Goal: Task Accomplishment & Management: Use online tool/utility

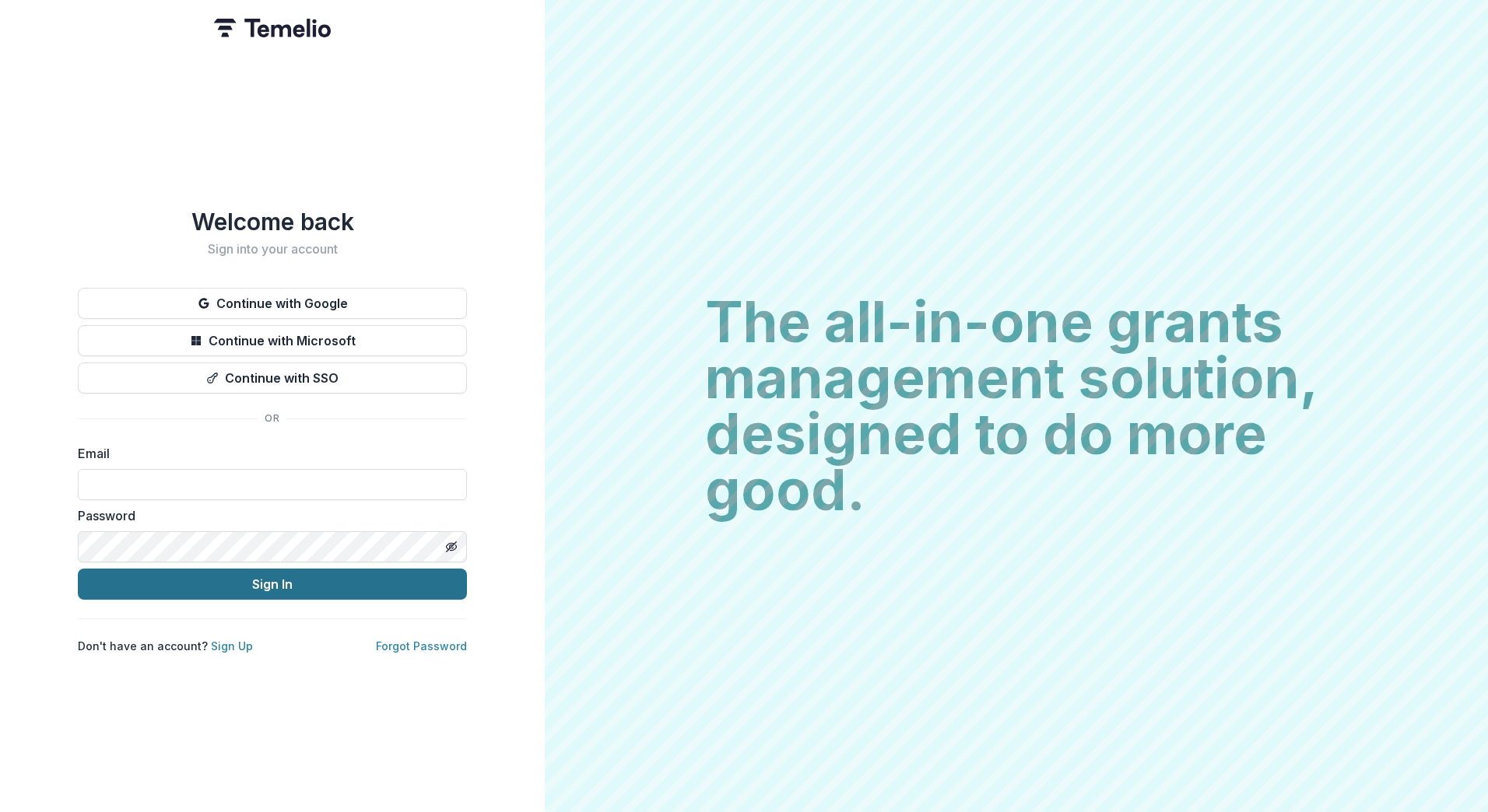
type input "**********"
click at [233, 573] on button "Sign In" at bounding box center [272, 585] width 389 height 31
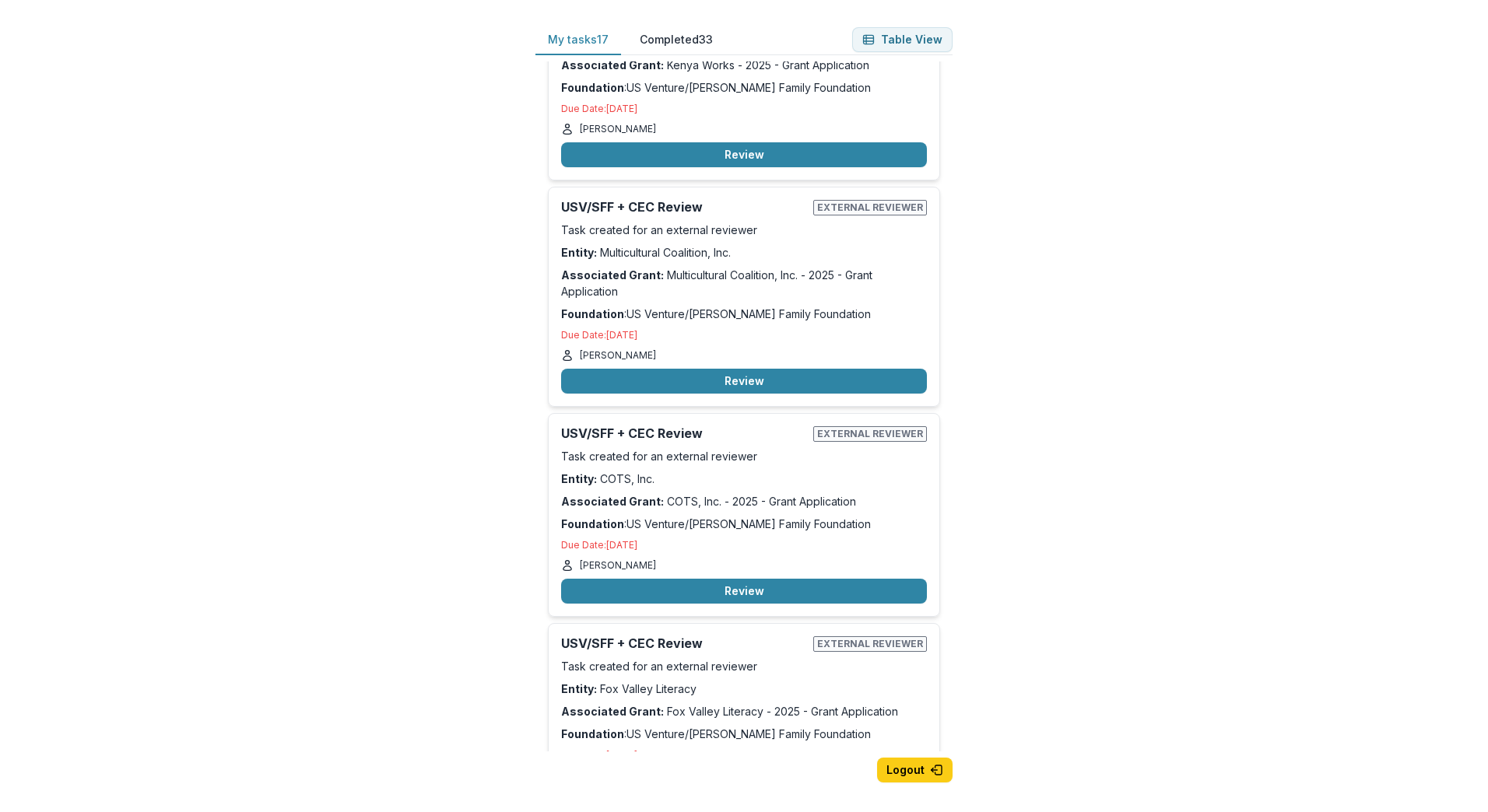
scroll to position [1245, 0]
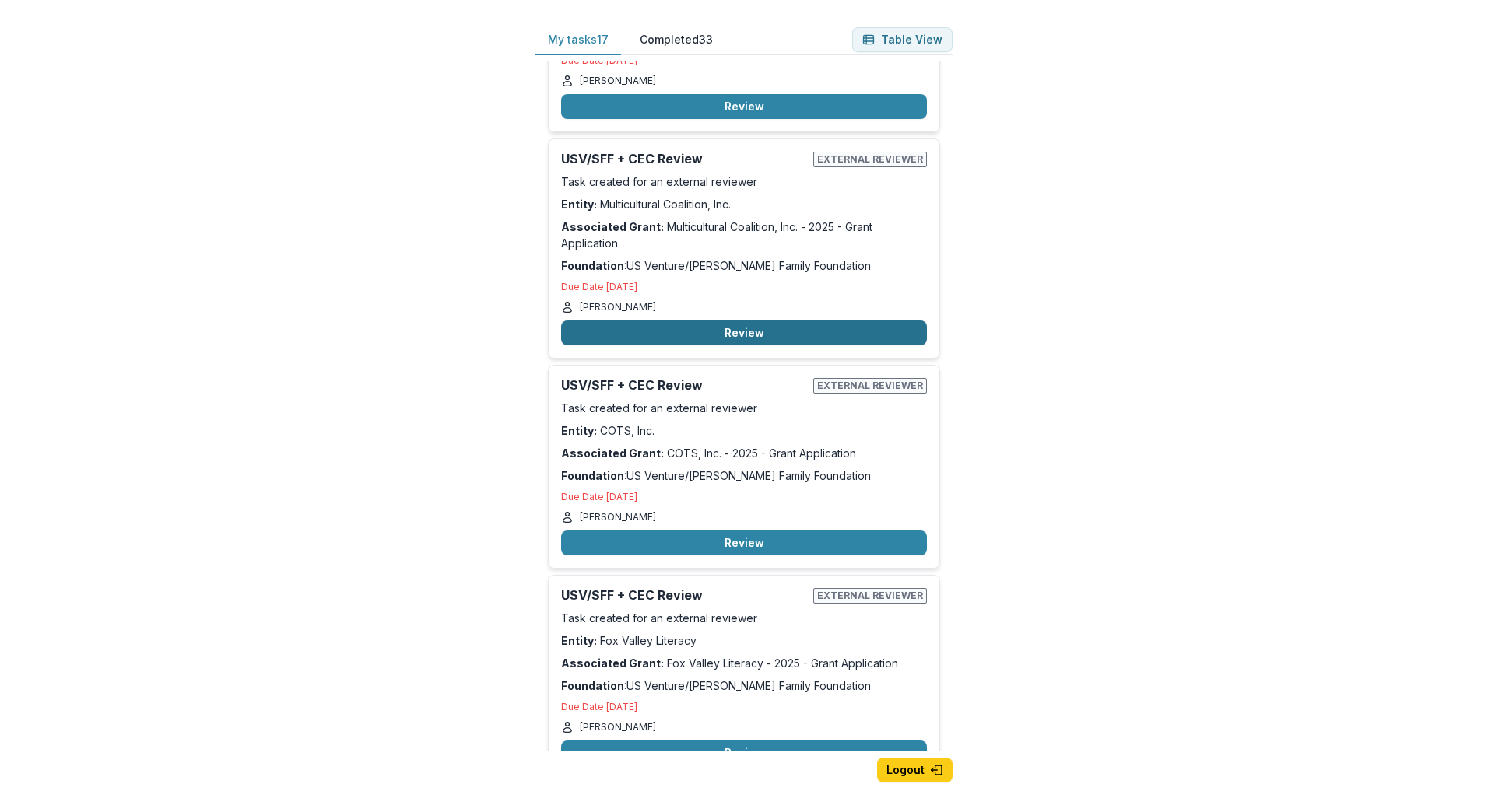
click at [734, 333] on button "Review" at bounding box center [743, 332] width 366 height 25
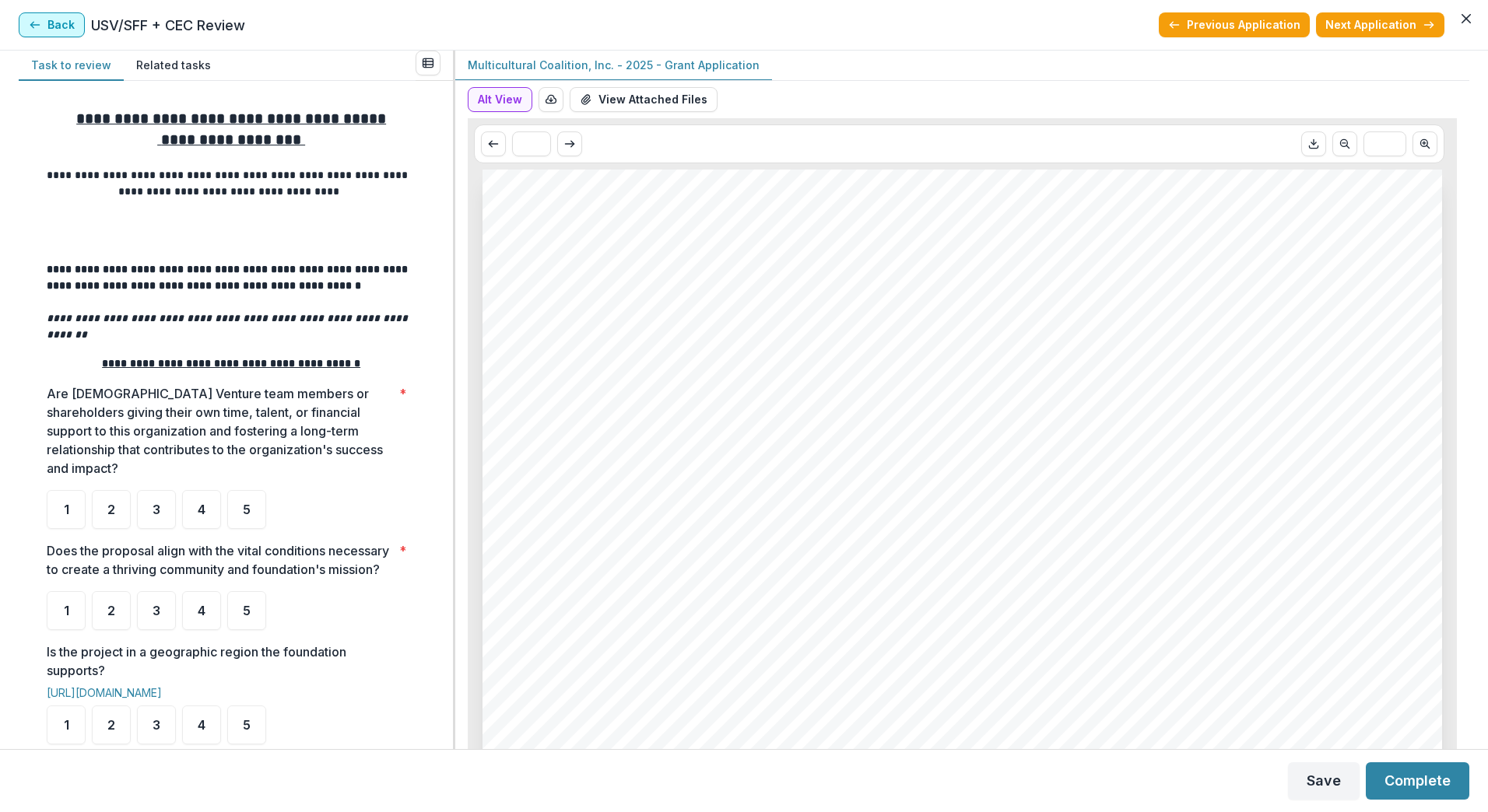
click at [48, 29] on button "Back" at bounding box center [52, 25] width 66 height 25
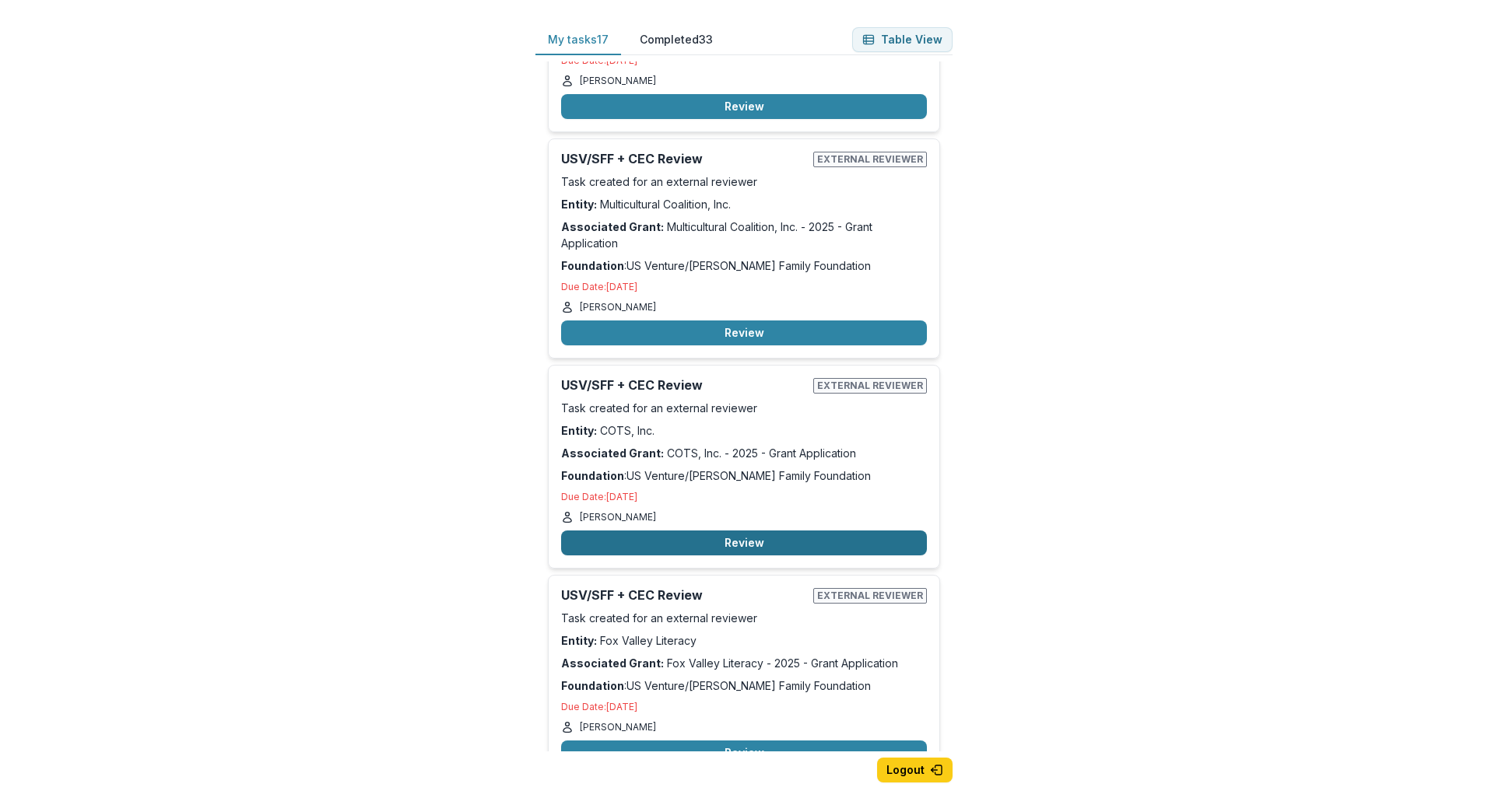
click at [771, 539] on button "Review" at bounding box center [743, 542] width 366 height 25
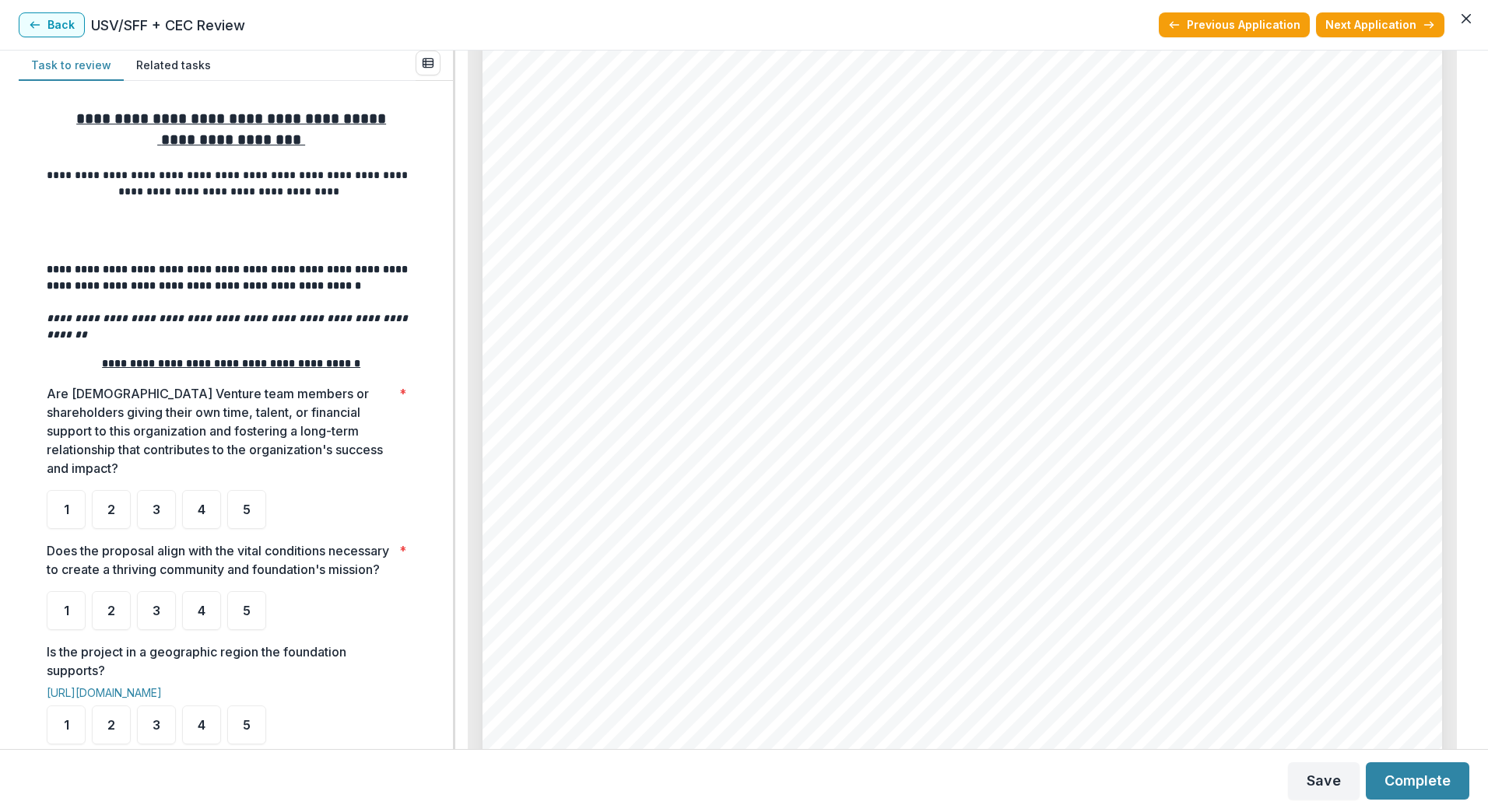
scroll to position [6119, 0]
click at [58, 29] on button "Back" at bounding box center [52, 25] width 66 height 25
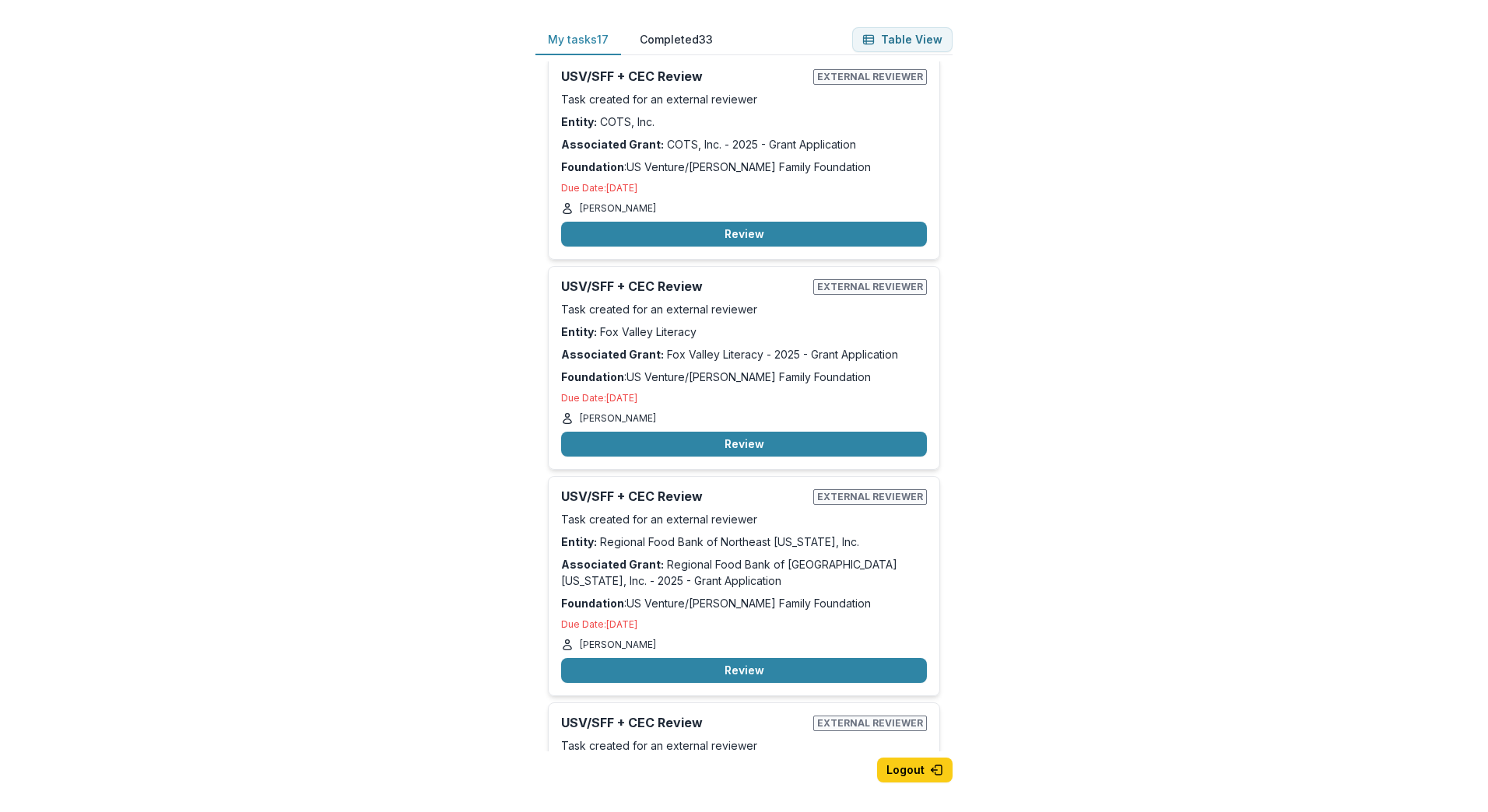
scroll to position [1556, 0]
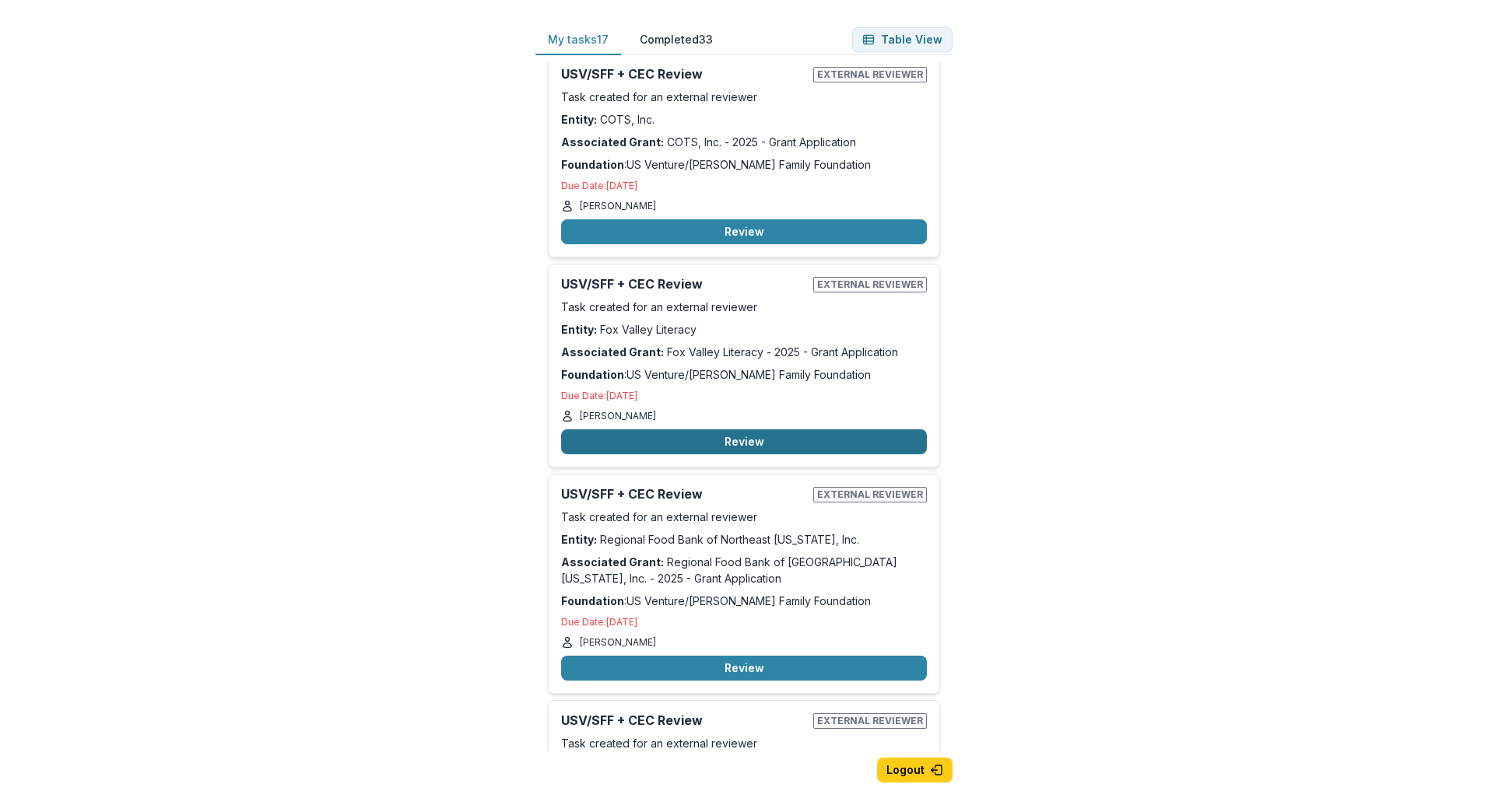
click at [766, 438] on button "Review" at bounding box center [743, 441] width 366 height 25
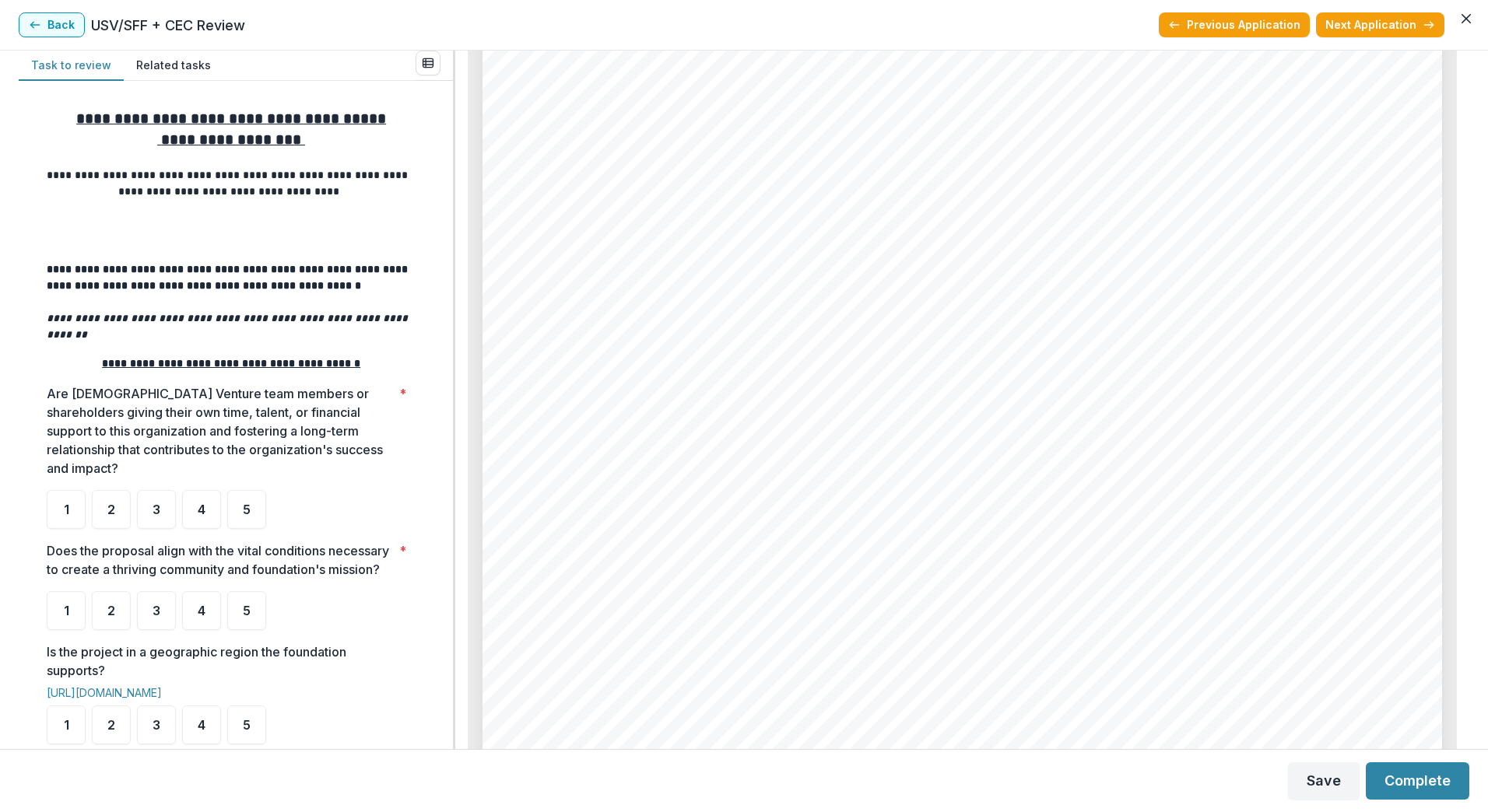
scroll to position [6223, 0]
click at [61, 28] on button "Back" at bounding box center [52, 25] width 66 height 25
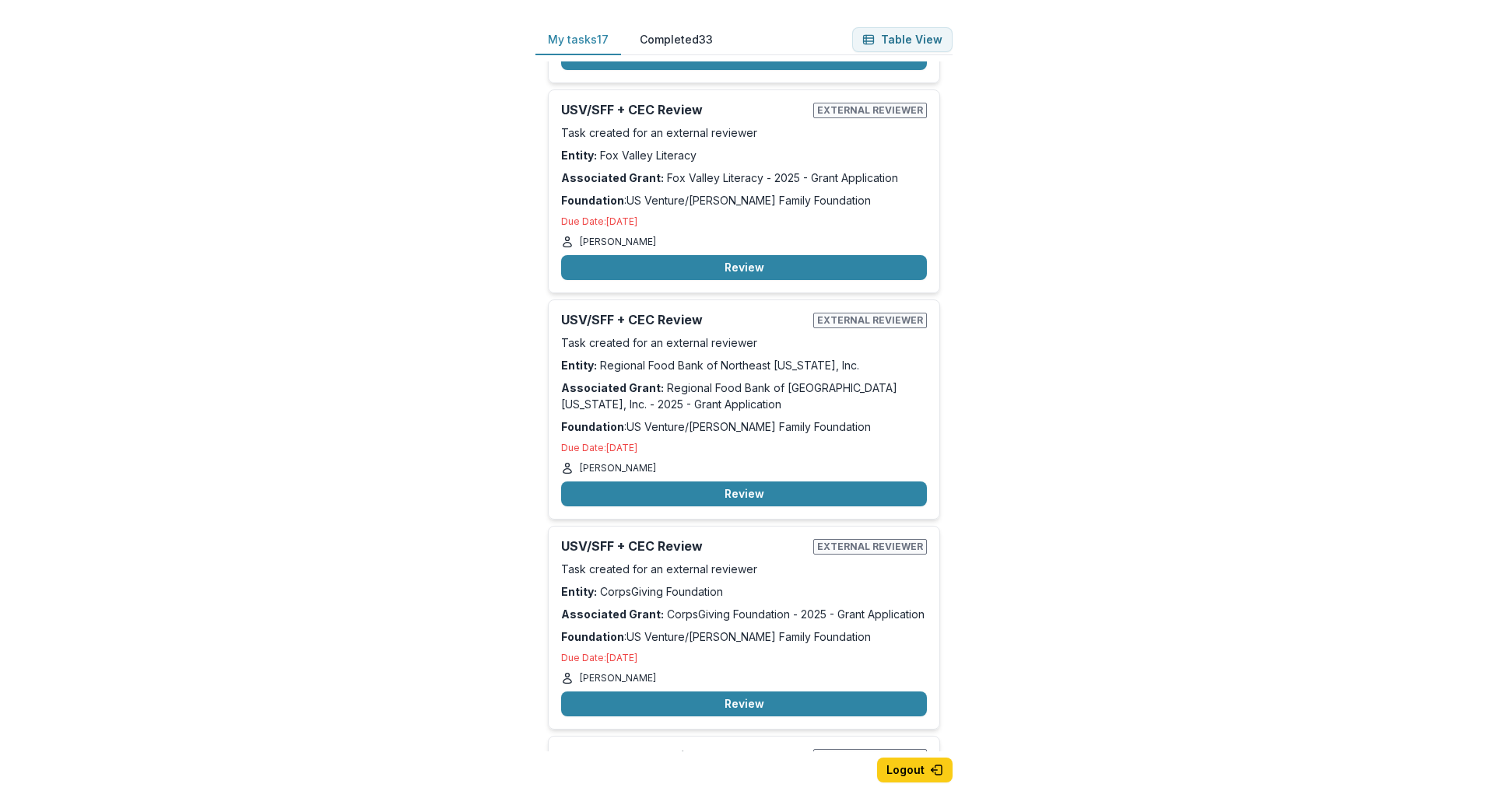
scroll to position [1764, 0]
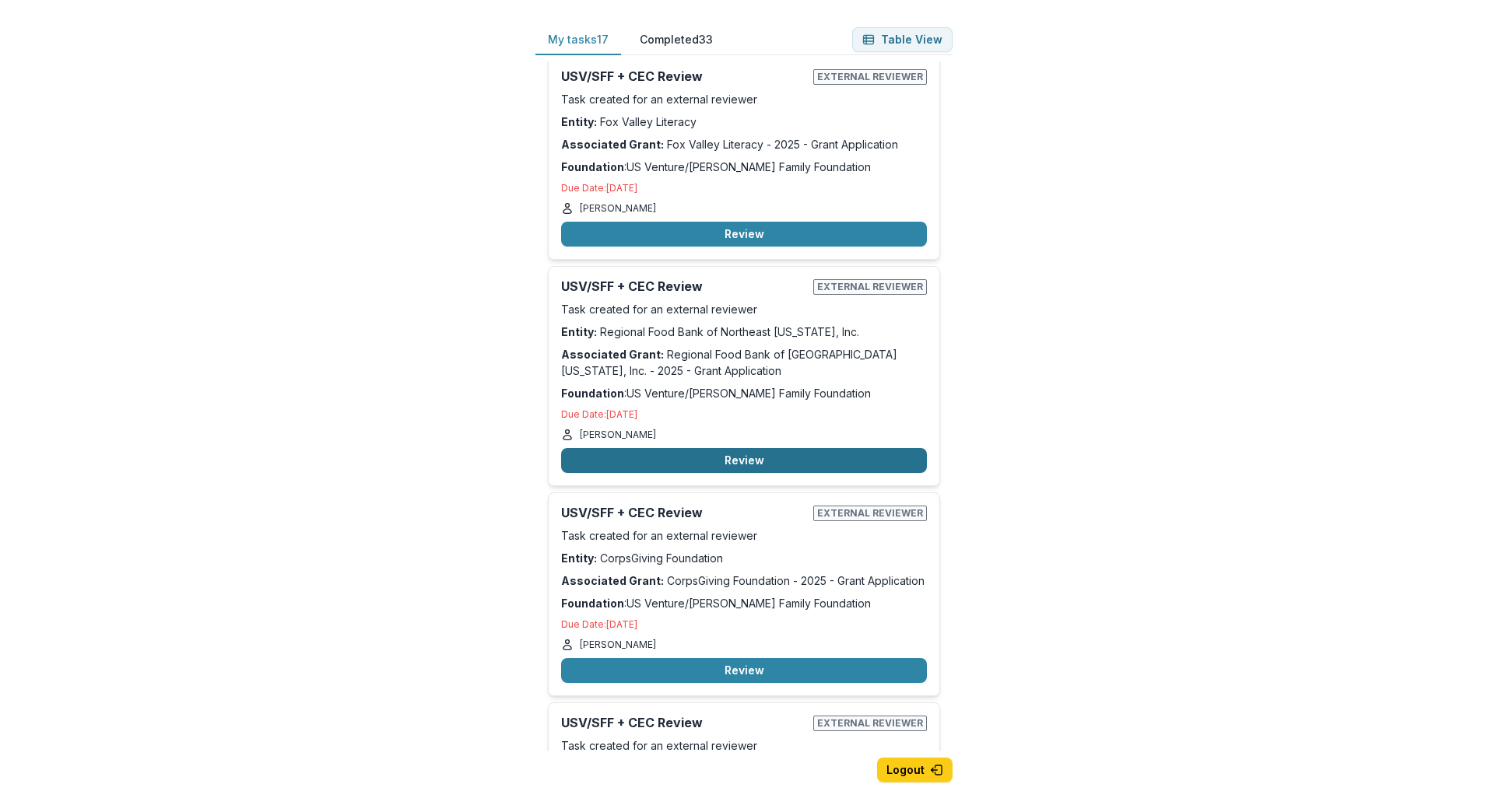
click at [779, 459] on button "Review" at bounding box center [743, 460] width 366 height 25
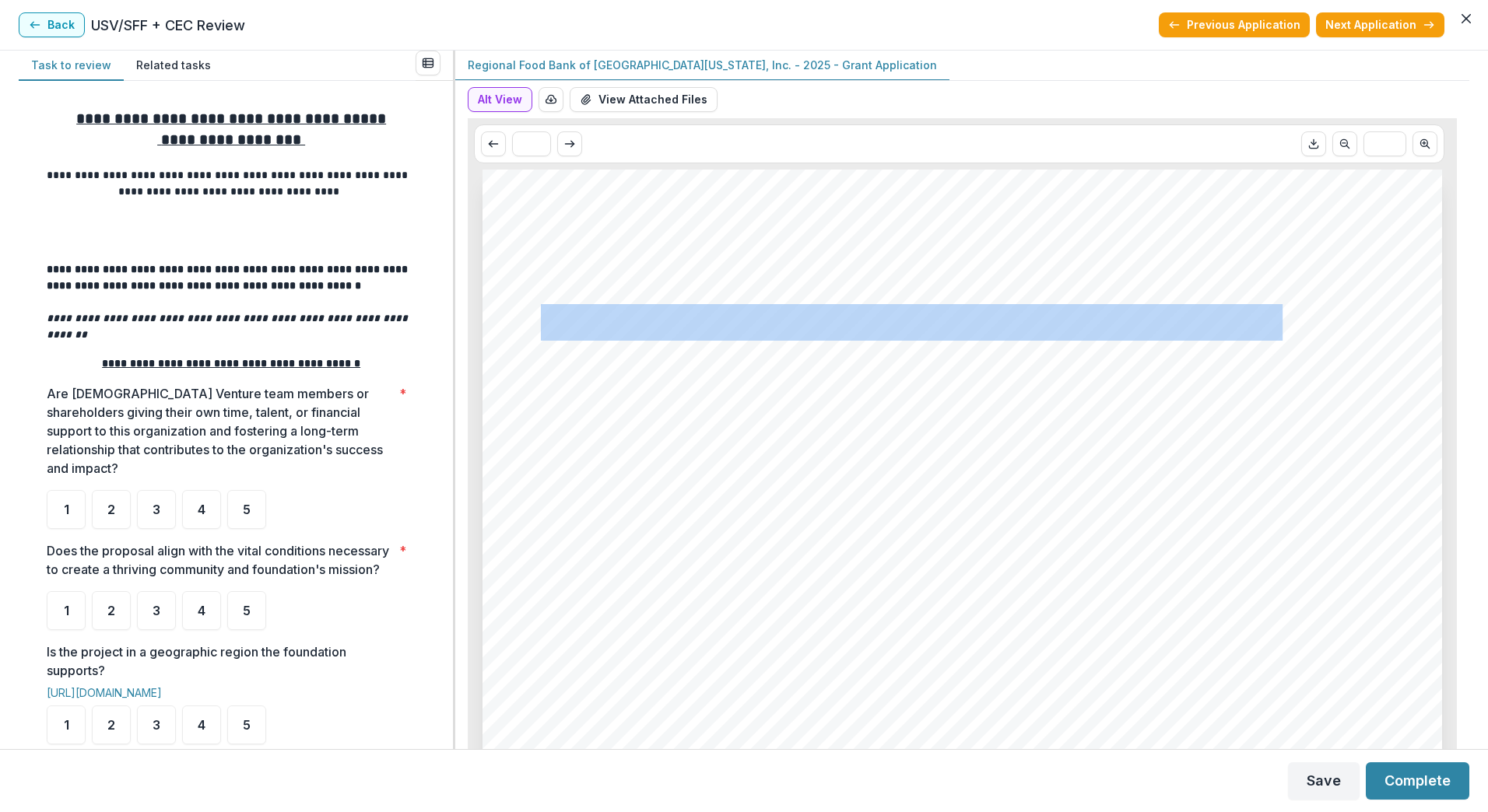
drag, startPoint x: 542, startPoint y: 324, endPoint x: 1236, endPoint y: 312, distance: 694.1
click at [1236, 312] on span "Regional Food Bank of Northeast [US_STATE], Inc." at bounding box center [934, 322] width 787 height 32
copy span "Regional Food Bank of Northeast [US_STATE], Inc."
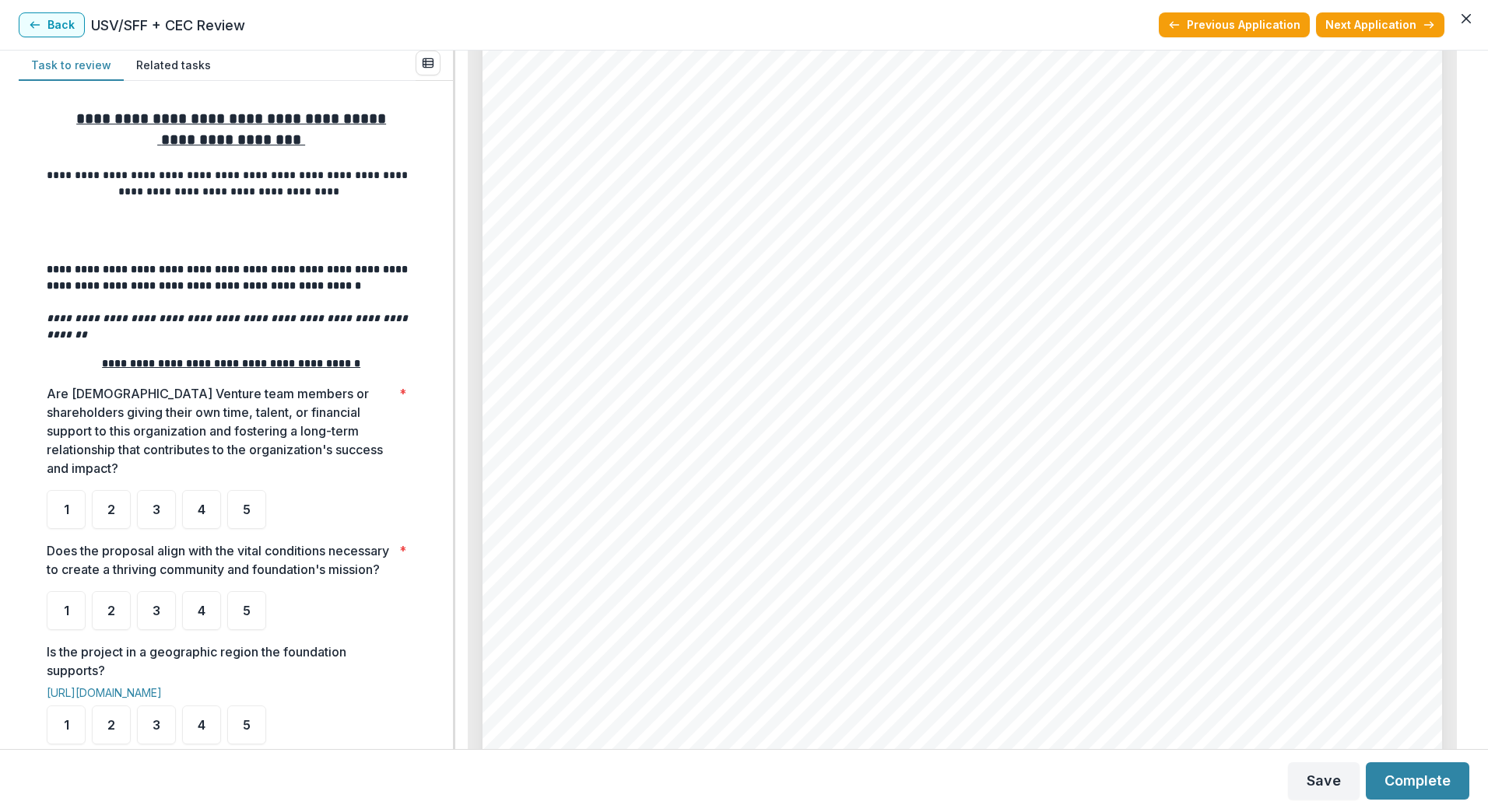
scroll to position [5808, 0]
click at [824, 580] on span "500000" at bounding box center [829, 581] width 64 height 19
click at [62, 26] on button "Back" at bounding box center [52, 25] width 66 height 25
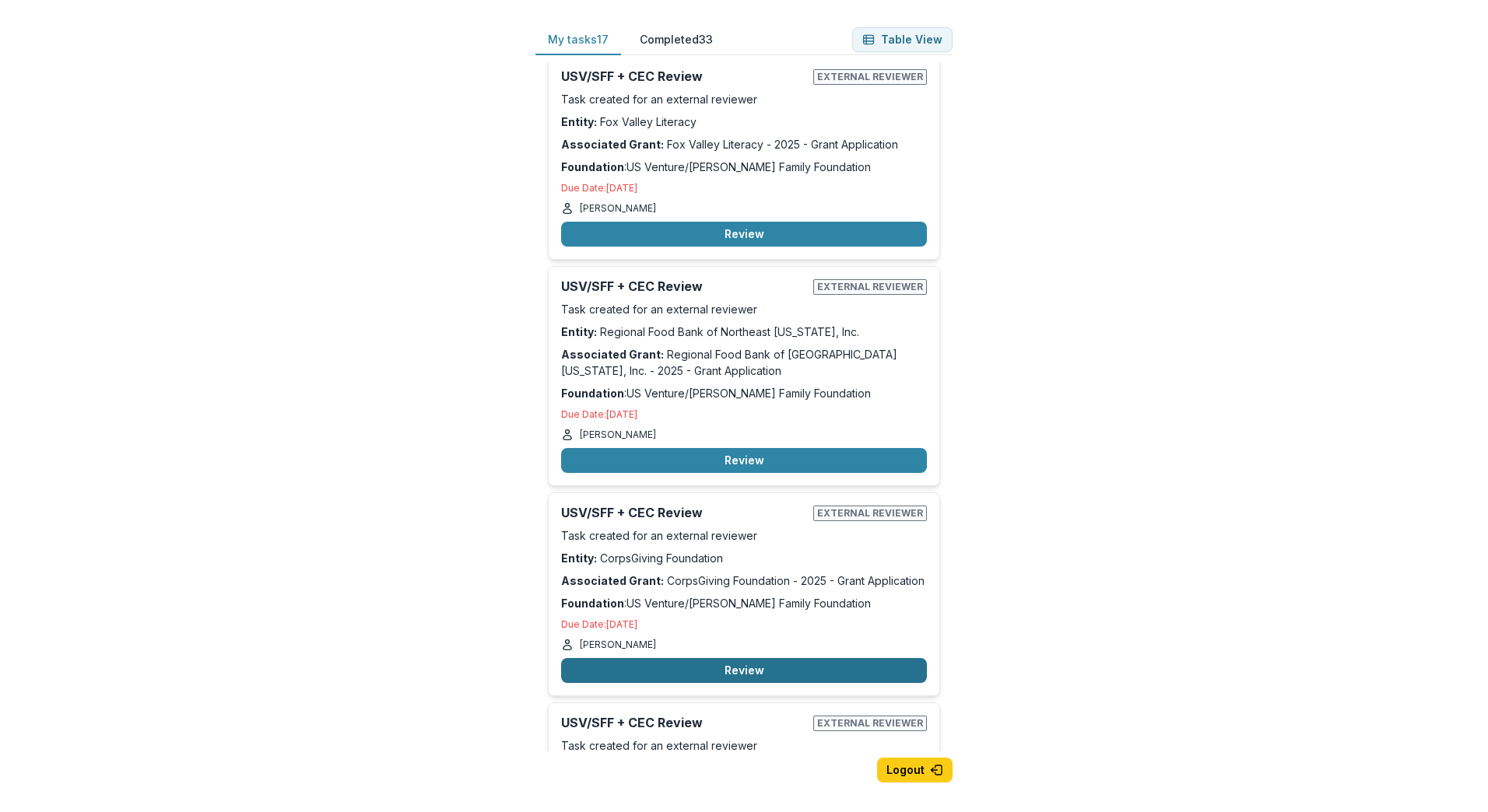
click at [779, 662] on button "Review" at bounding box center [743, 670] width 366 height 25
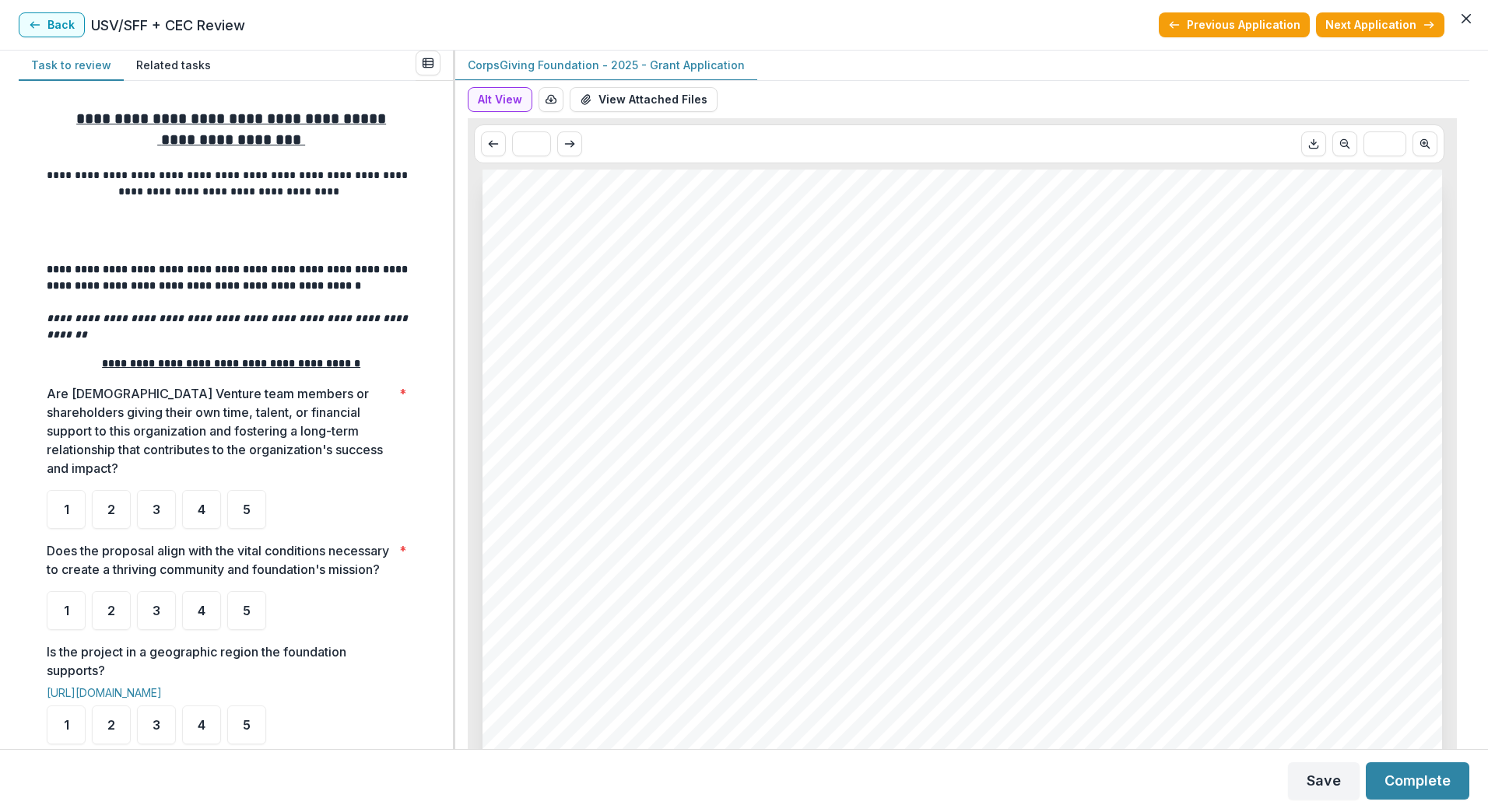
drag, startPoint x: 547, startPoint y: 331, endPoint x: 539, endPoint y: 326, distance: 9.4
click at [545, 330] on span "CorpsGiving Foundation" at bounding box center [729, 322] width 378 height 32
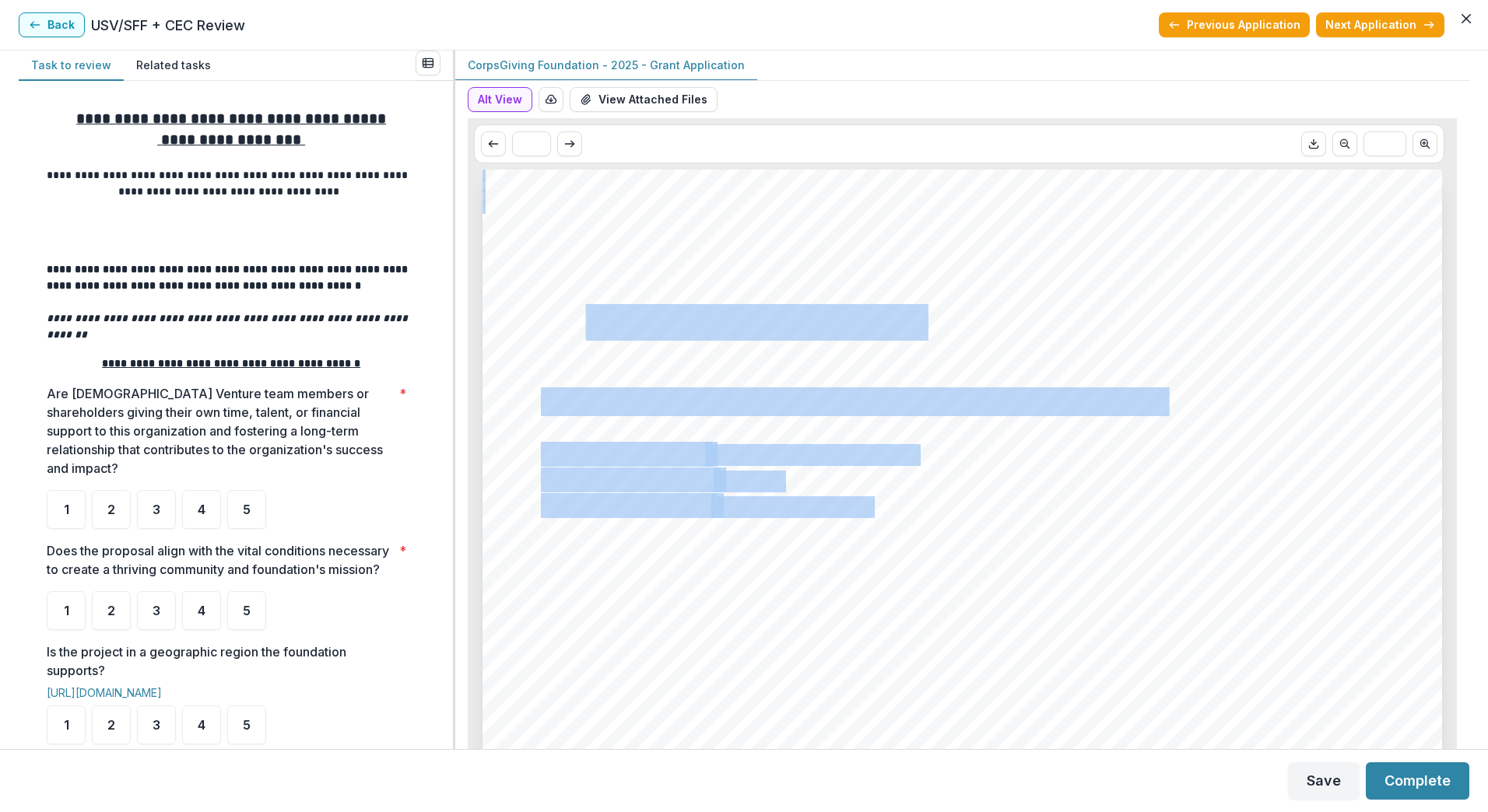
drag, startPoint x: 538, startPoint y: 323, endPoint x: 578, endPoint y: 318, distance: 40.3
click at [587, 313] on span "CorpsGiving Foundation" at bounding box center [729, 322] width 378 height 32
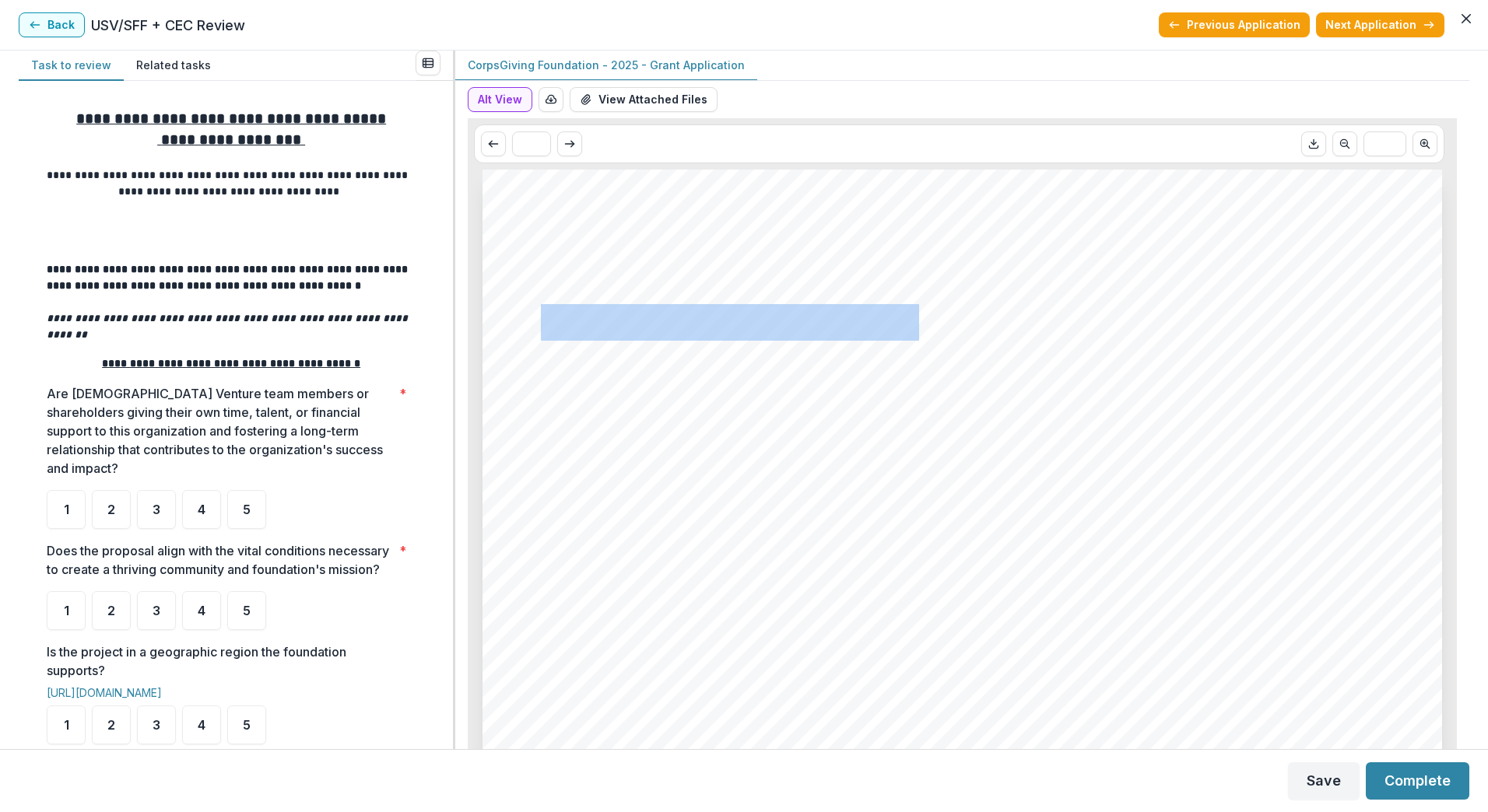
drag, startPoint x: 541, startPoint y: 313, endPoint x: 907, endPoint y: 308, distance: 366.0
click at [907, 308] on span "CorpsGiving Foundation" at bounding box center [729, 322] width 378 height 32
copy span "CorpsGiving Foundation"
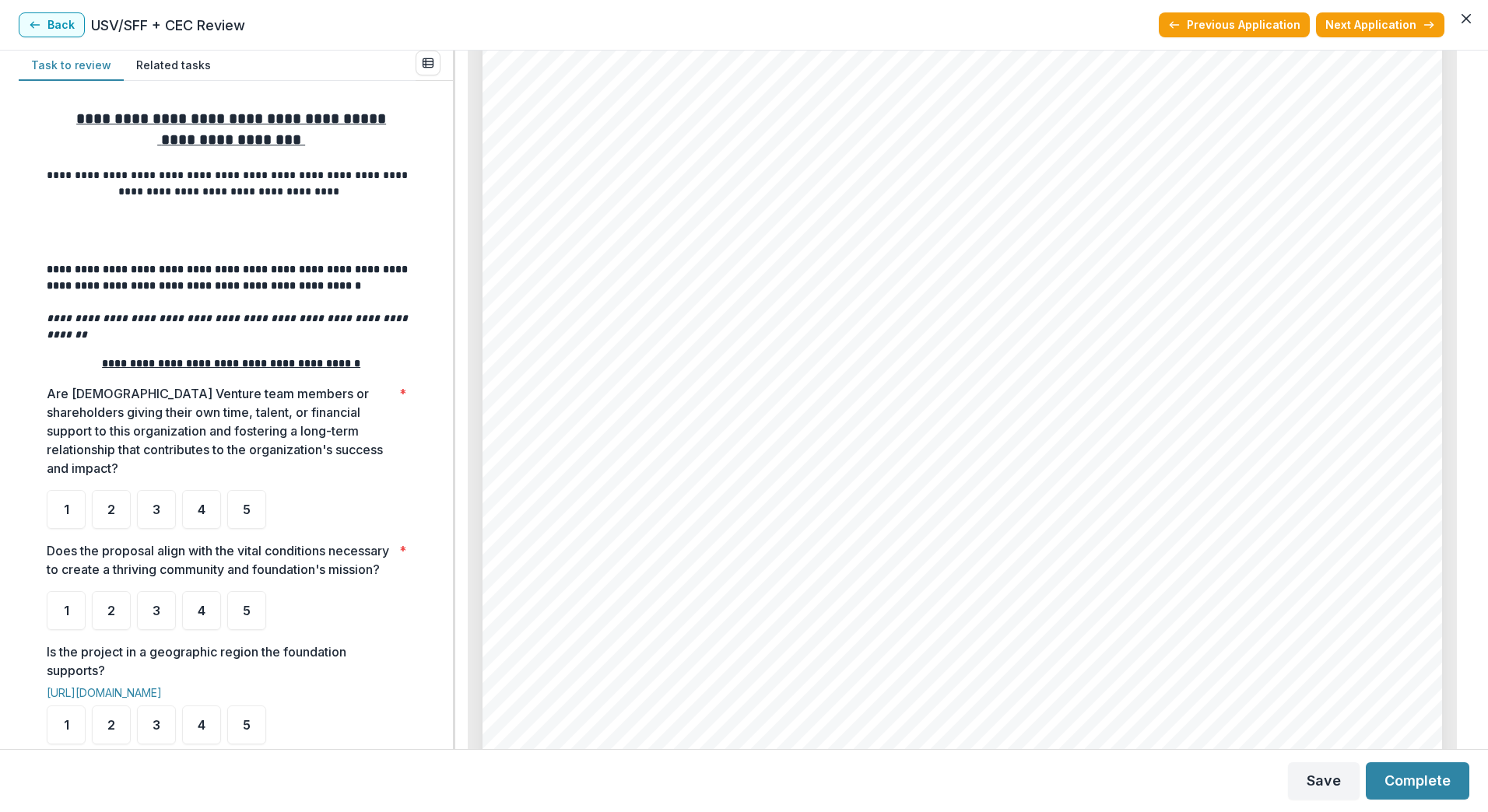
scroll to position [5704, 0]
click at [654, 326] on div "Page: 5 CorpsGiving Foundation - 2025 - Grant Application Funding and Budget To…" at bounding box center [962, 608] width 959 height 1357
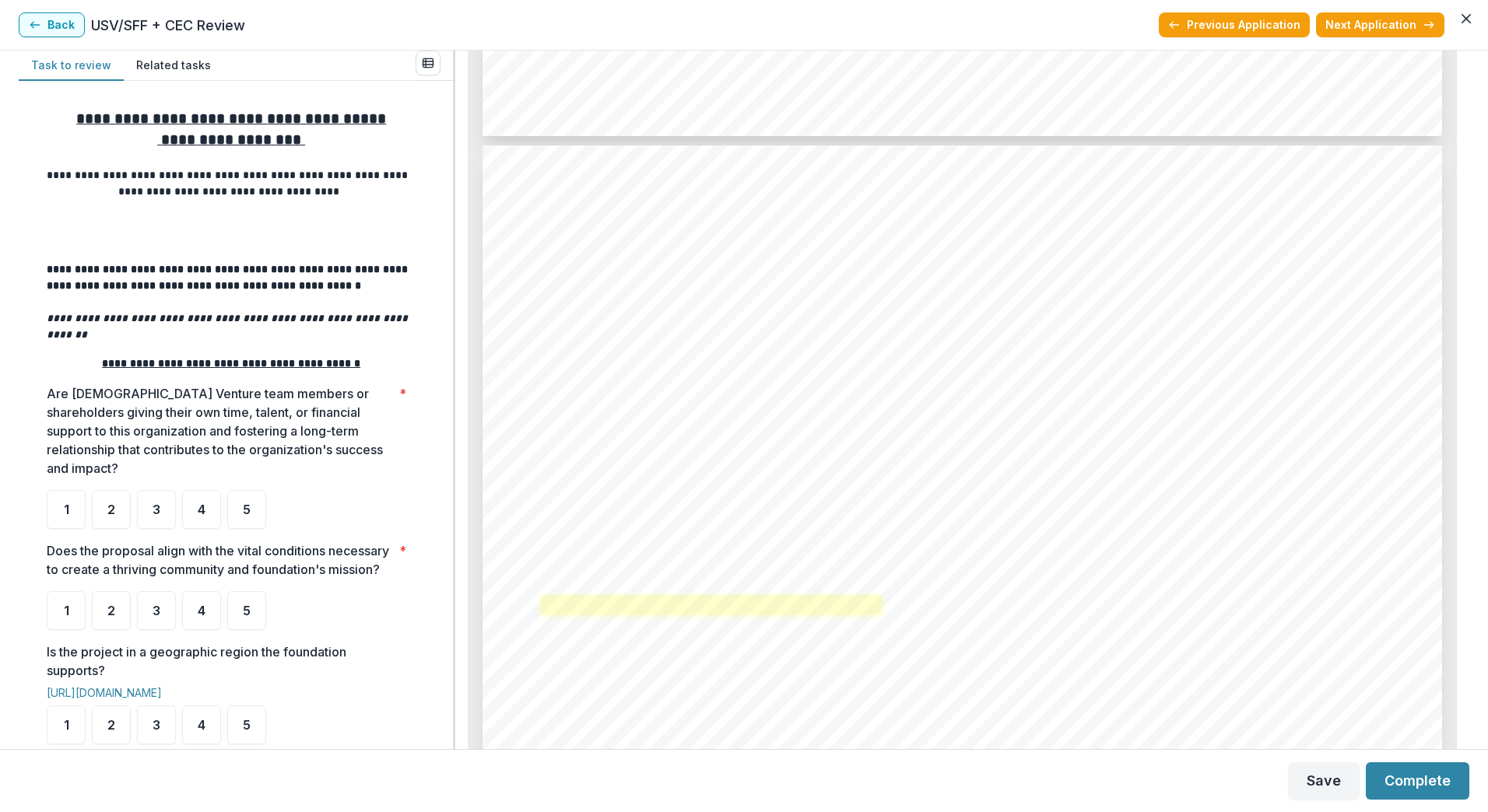
click at [703, 605] on link at bounding box center [711, 604] width 341 height 19
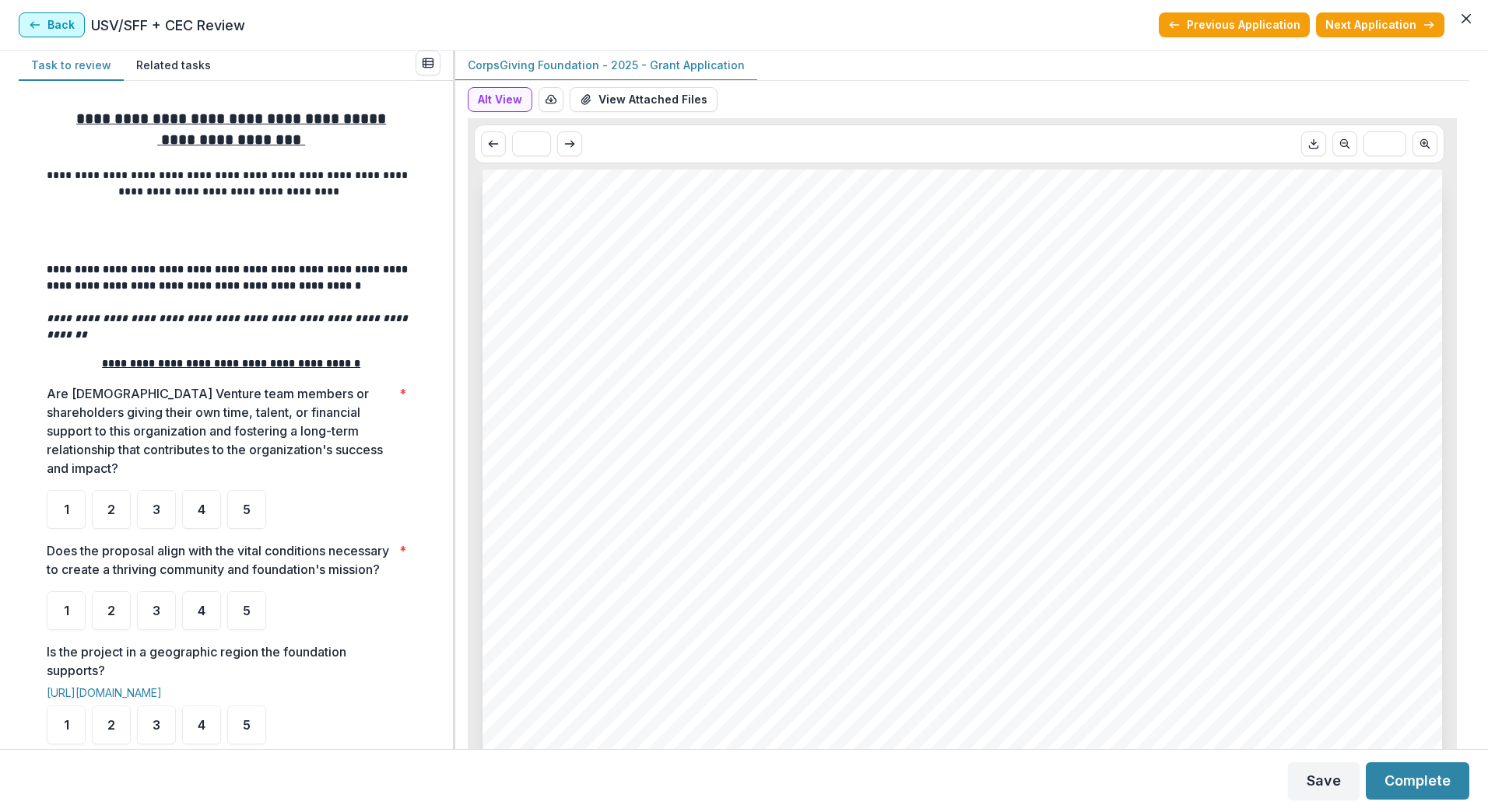
click at [49, 24] on button "Back" at bounding box center [52, 25] width 66 height 25
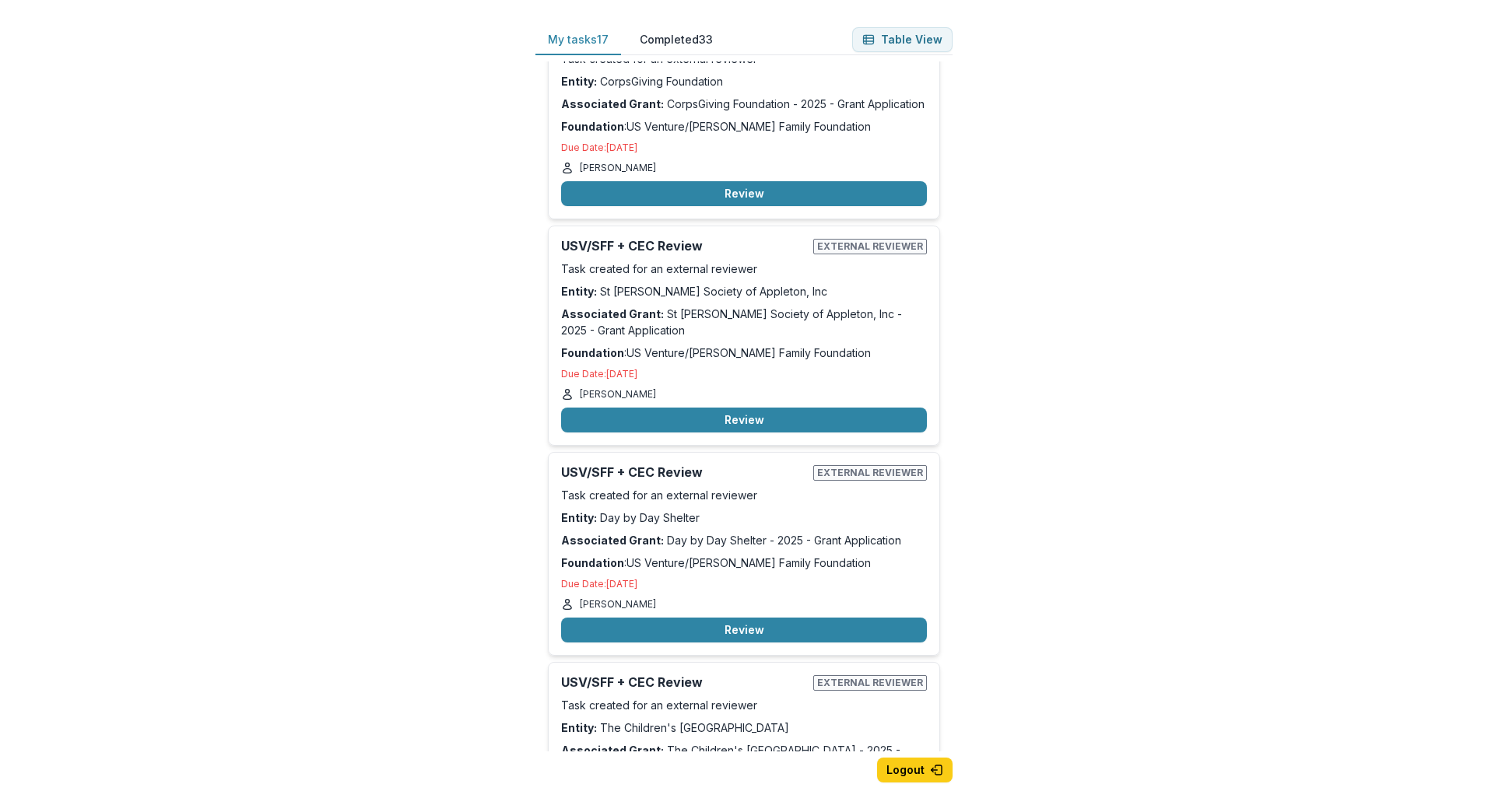
scroll to position [2281, 0]
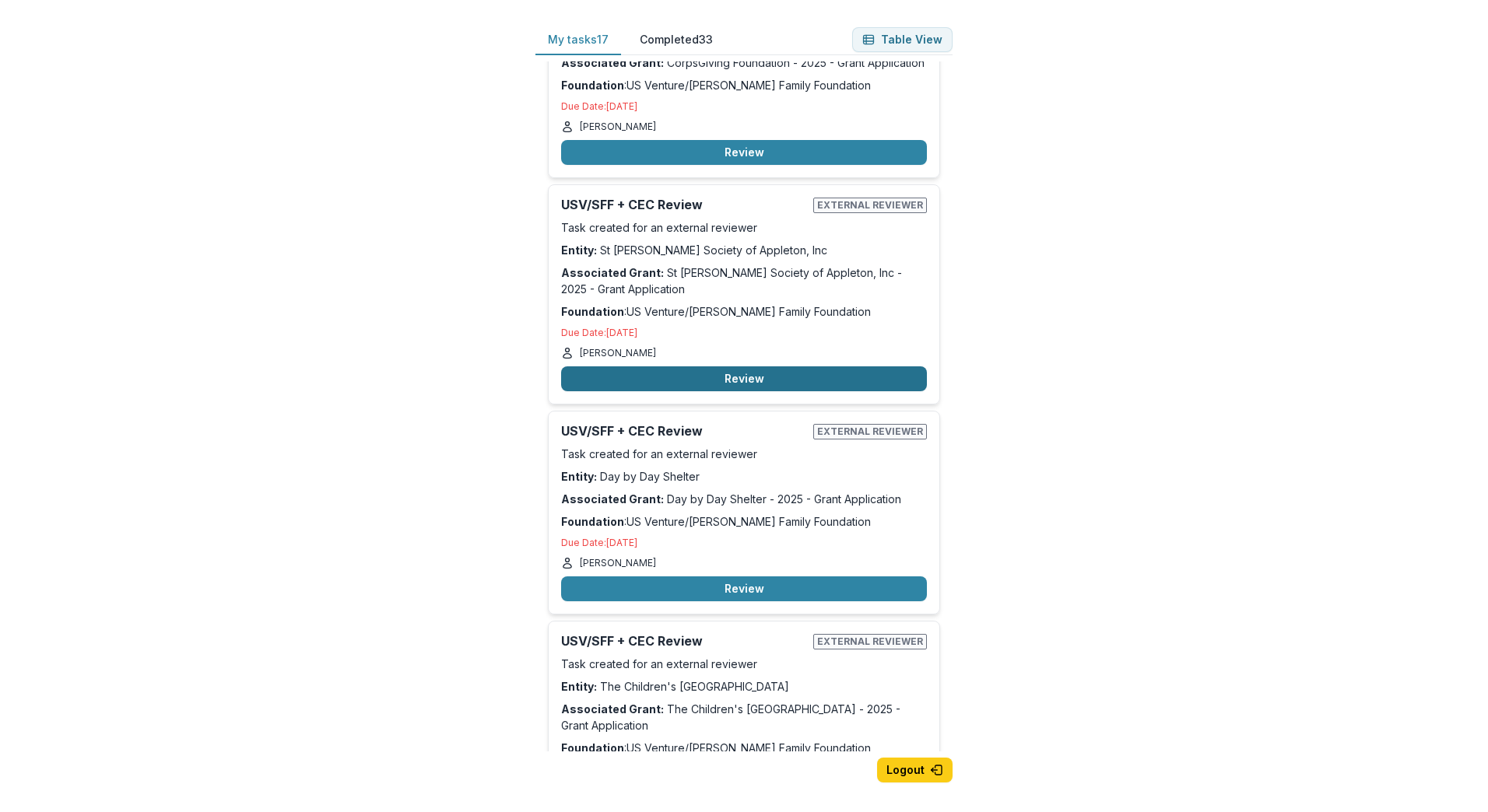
click at [770, 371] on button "Review" at bounding box center [743, 378] width 366 height 25
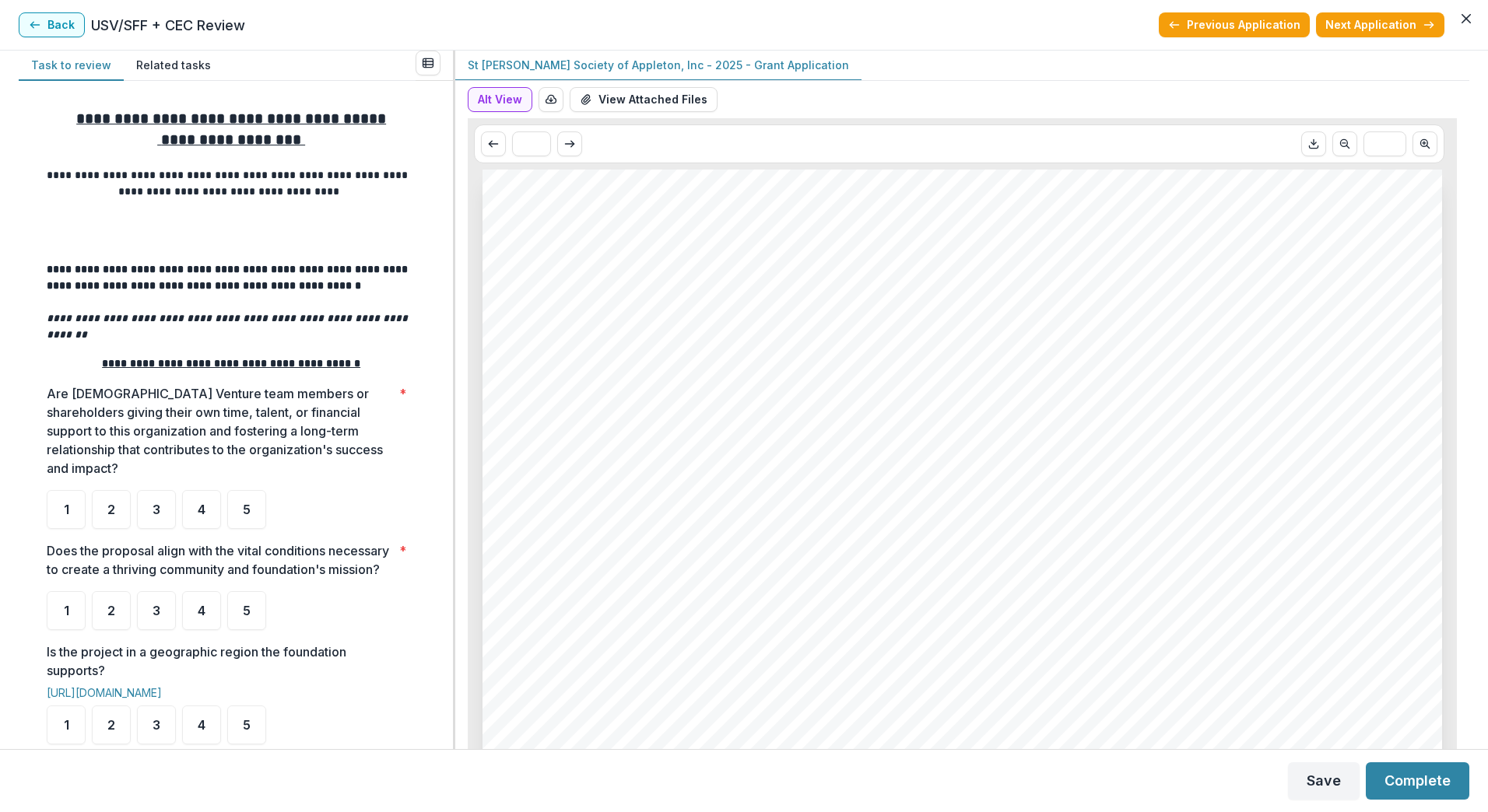
drag, startPoint x: 542, startPoint y: 321, endPoint x: 1192, endPoint y: 323, distance: 650.0
click at [1192, 323] on span "St [PERSON_NAME] Society of Appleton, Inc" at bounding box center [889, 322] width 699 height 32
copy span "St [PERSON_NAME] Society of Appleton, Inc"
click at [959, 372] on div "St [PERSON_NAME] Society of Appleton, Inc St [PERSON_NAME] Society of Appleton,…" at bounding box center [962, 330] width 959 height 1357
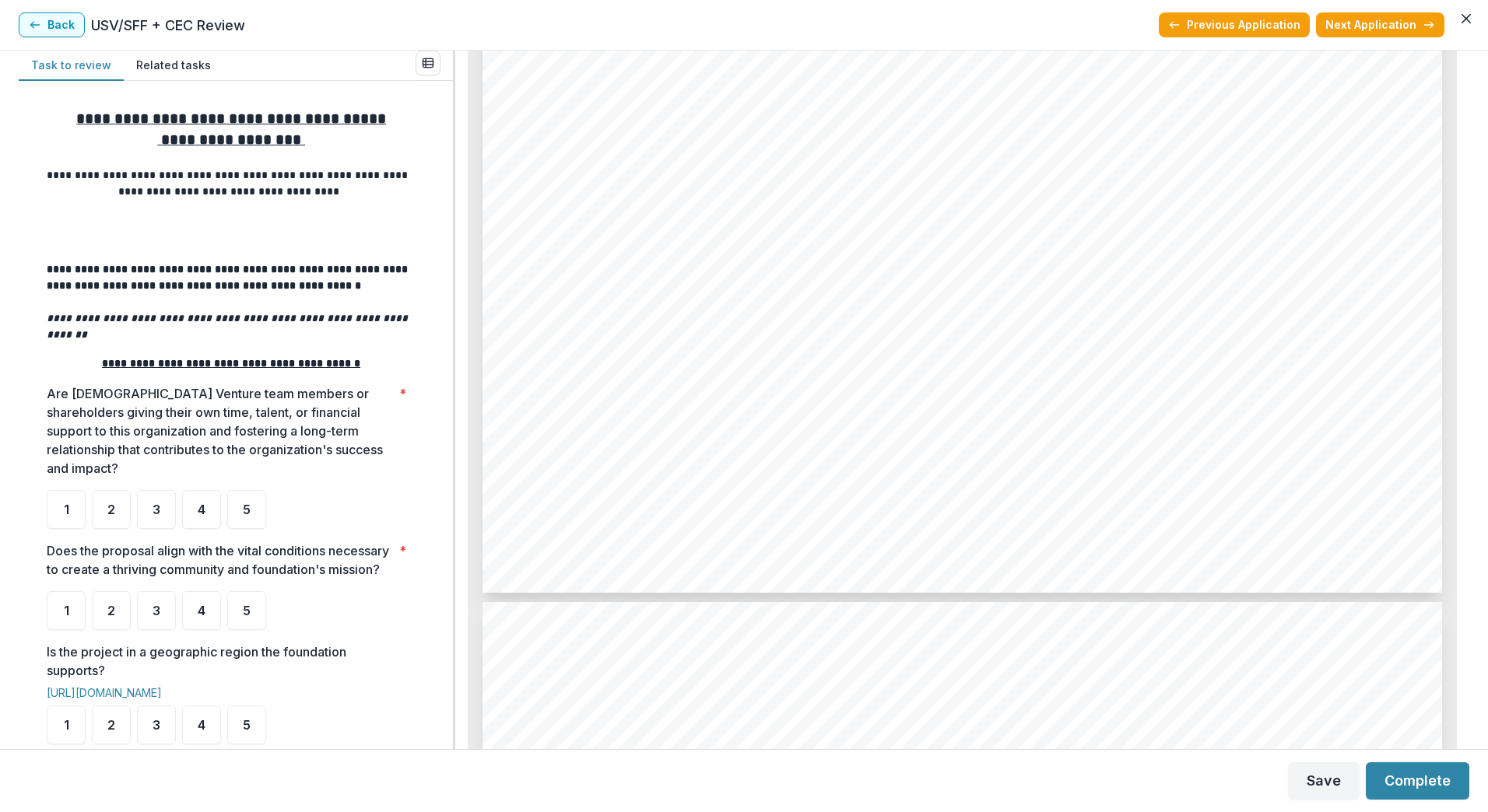
scroll to position [311, 0]
click at [69, 15] on button "Back" at bounding box center [52, 25] width 66 height 25
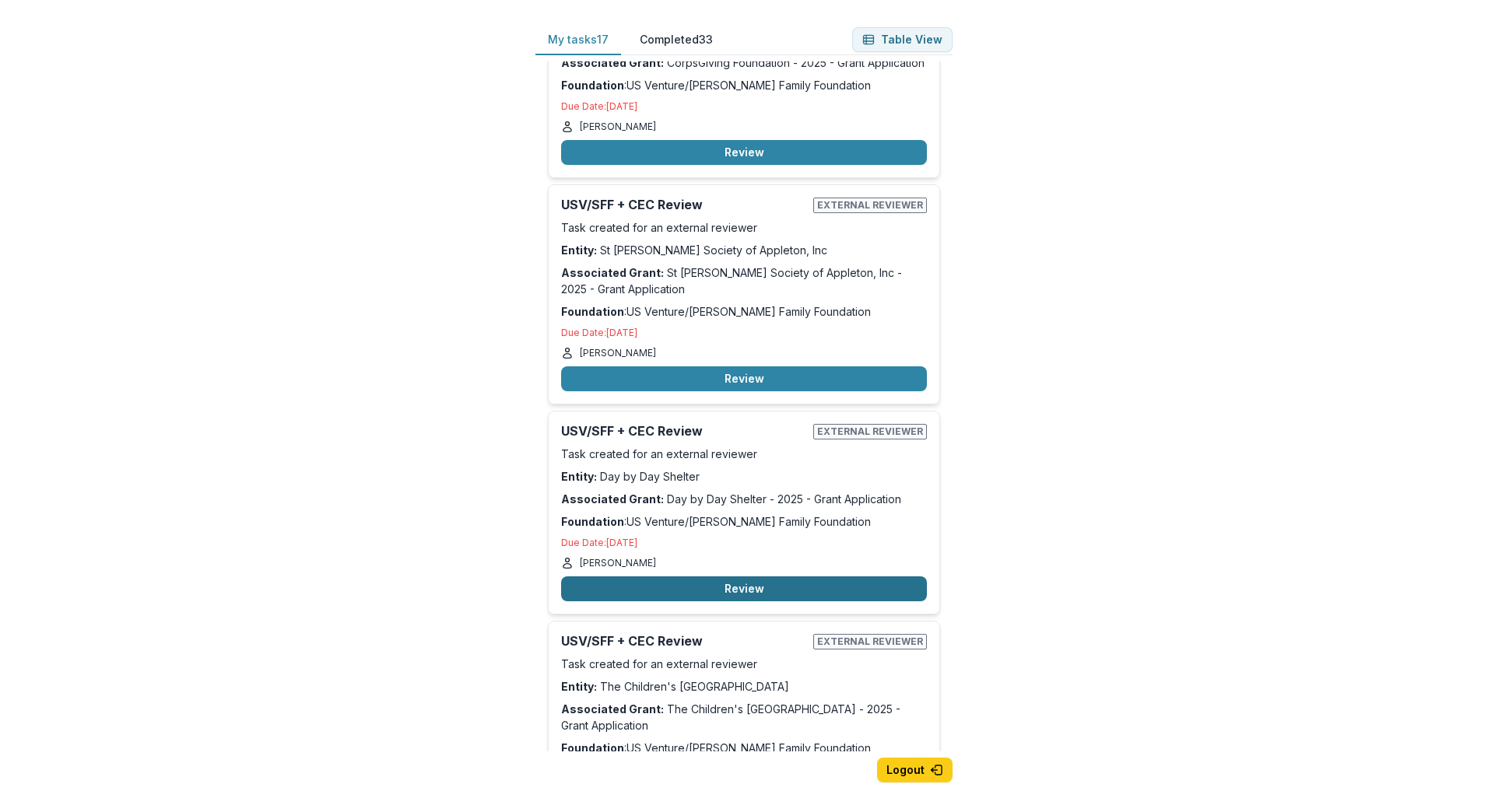
click at [790, 588] on button "Review" at bounding box center [743, 588] width 366 height 25
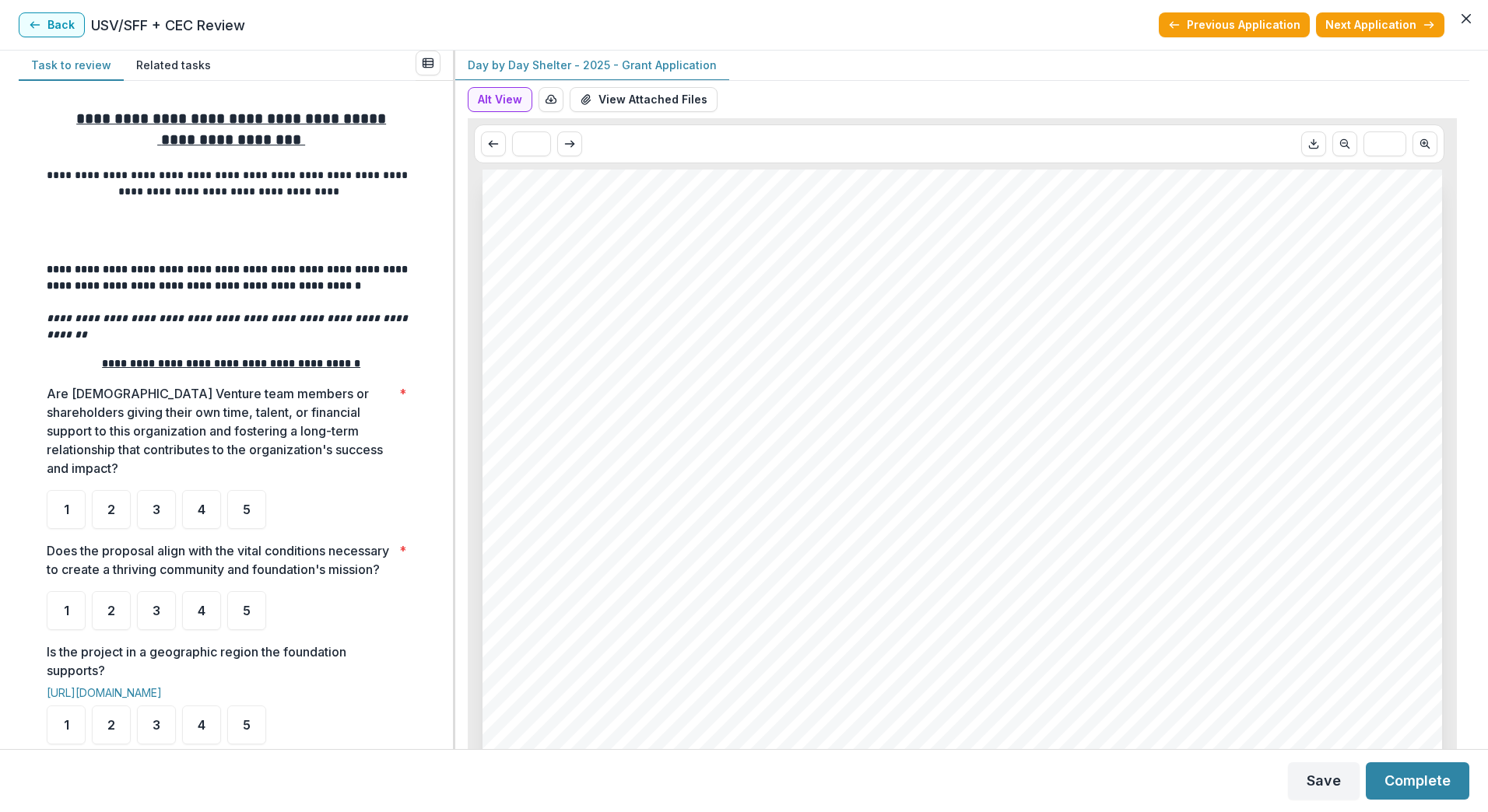
drag, startPoint x: 538, startPoint y: 328, endPoint x: 714, endPoint y: 288, distance: 180.5
click at [829, 307] on span "Day by Day Shelter" at bounding box center [686, 322] width 292 height 32
drag, startPoint x: 829, startPoint y: 307, endPoint x: 835, endPoint y: 319, distance: 13.4
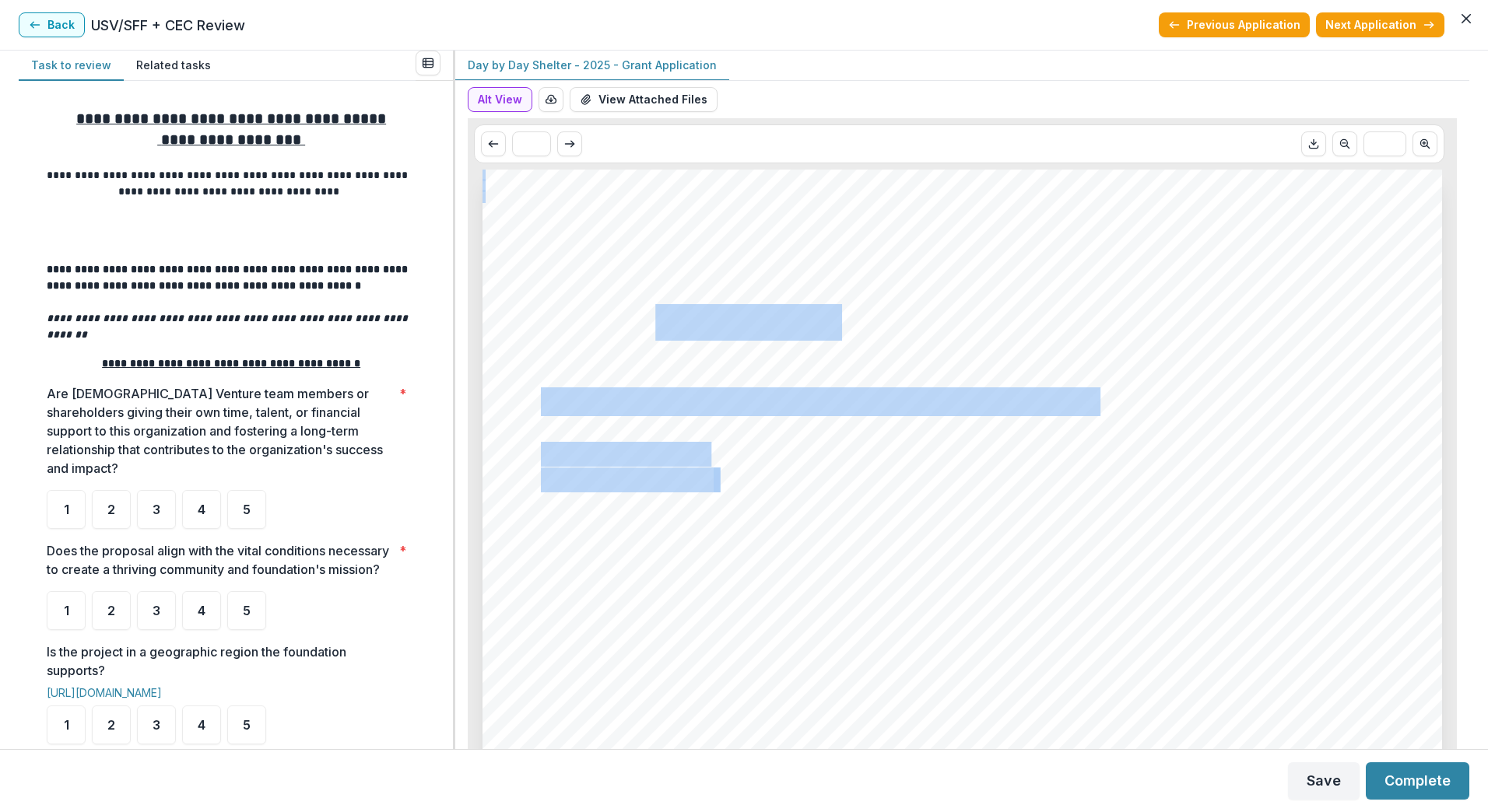
drag, startPoint x: 833, startPoint y: 322, endPoint x: 665, endPoint y: 336, distance: 168.6
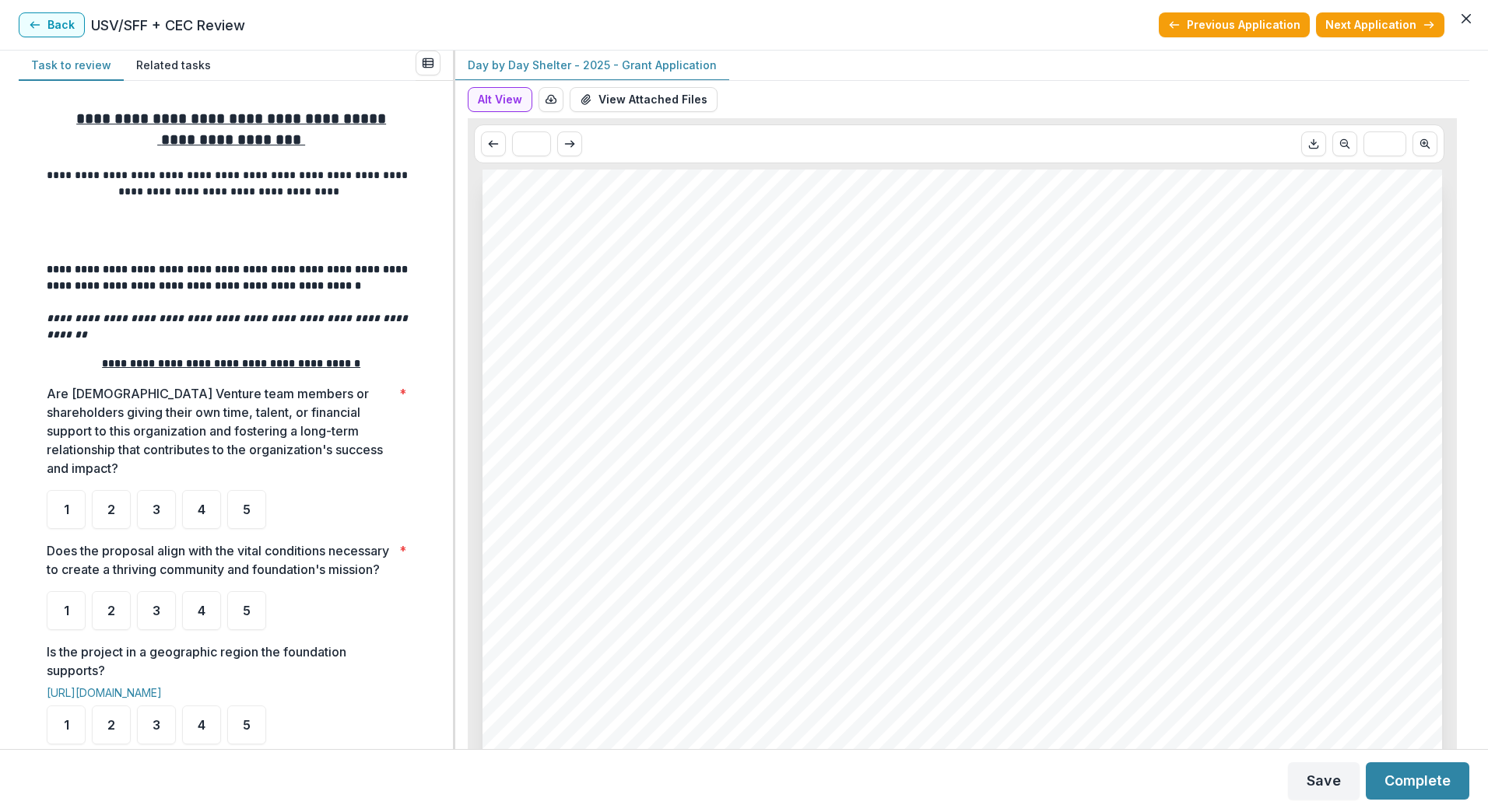
drag, startPoint x: 665, startPoint y: 336, endPoint x: 573, endPoint y: 331, distance: 92.1
click at [593, 336] on span "Day by Day Shelter" at bounding box center [686, 322] width 292 height 32
drag, startPoint x: 545, startPoint y: 319, endPoint x: 829, endPoint y: 312, distance: 284.1
click at [829, 312] on span "Day by Day Shelter" at bounding box center [686, 322] width 292 height 32
copy span "Day by Day Shelter"
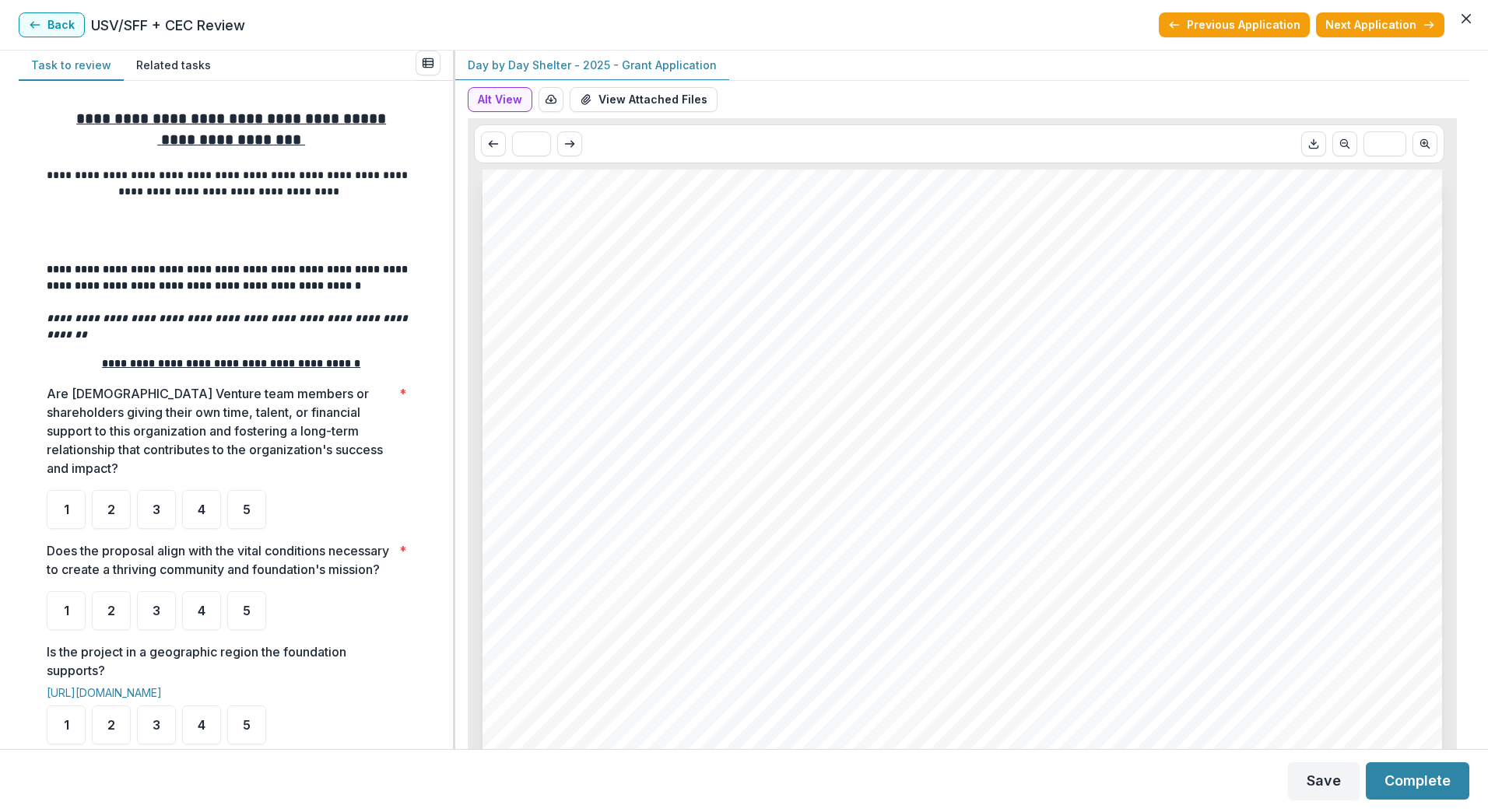
click at [49, 26] on button "Back" at bounding box center [52, 25] width 66 height 25
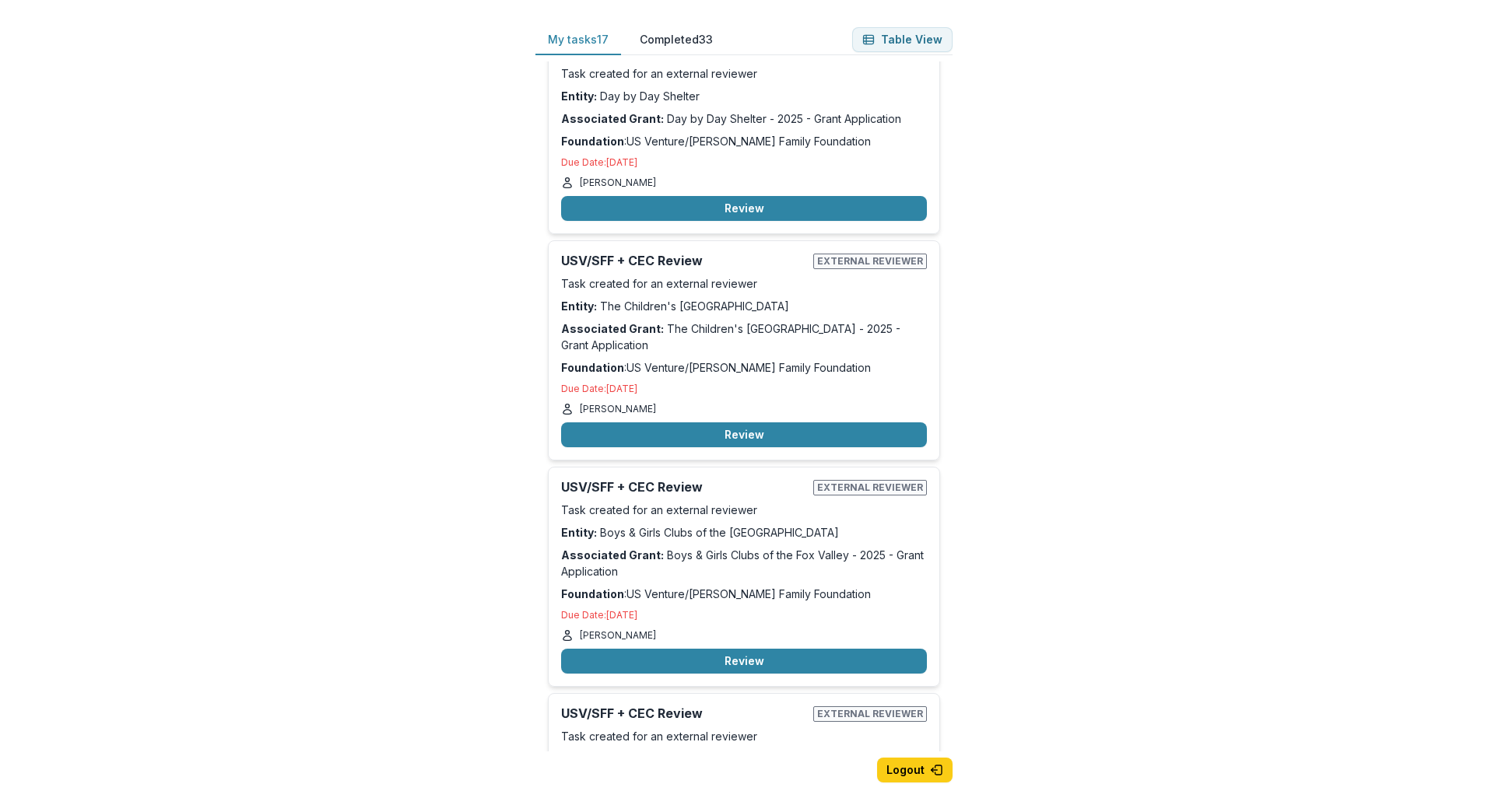
scroll to position [2697, 0]
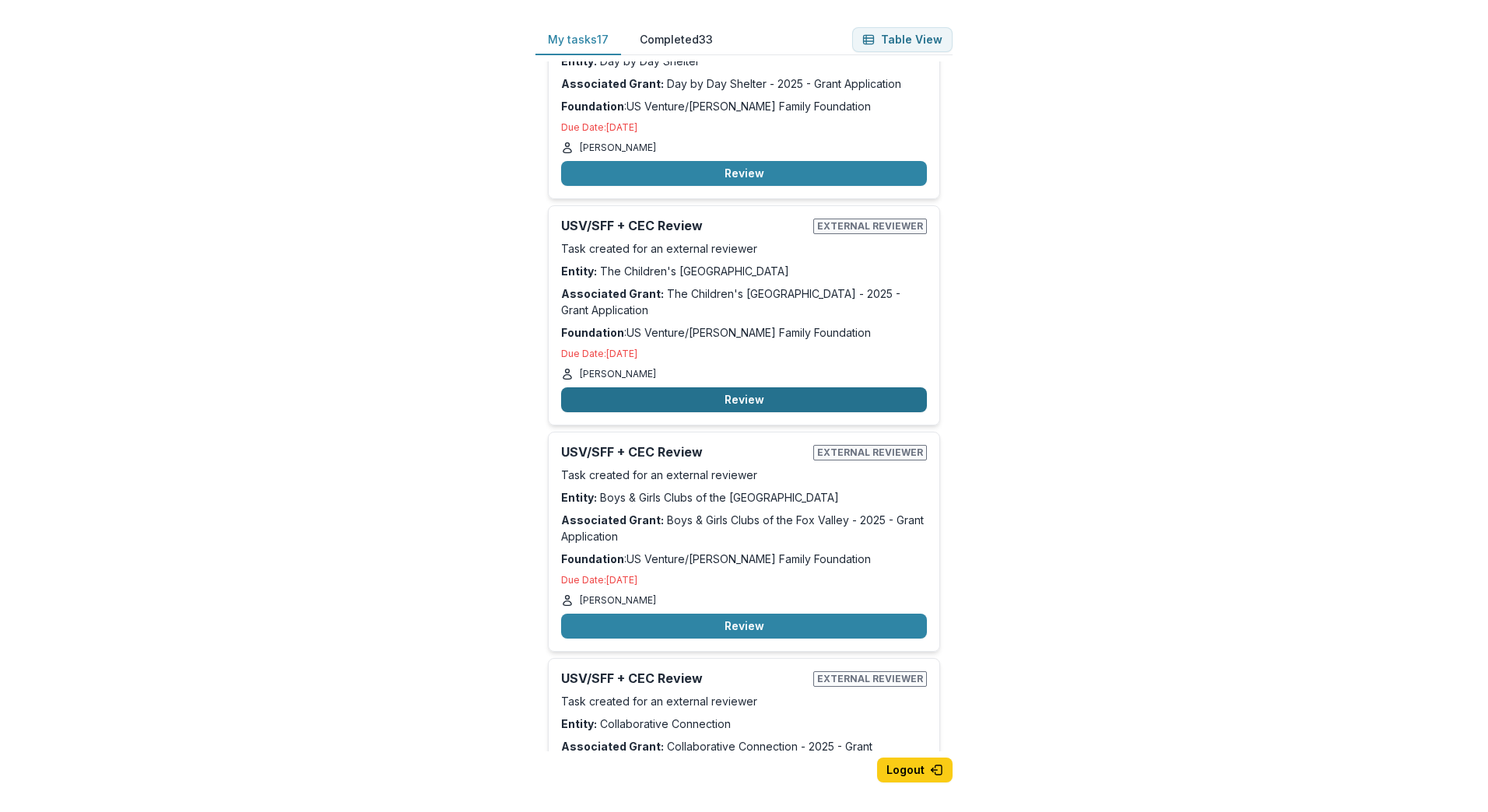
click at [783, 388] on button "Review" at bounding box center [743, 400] width 366 height 25
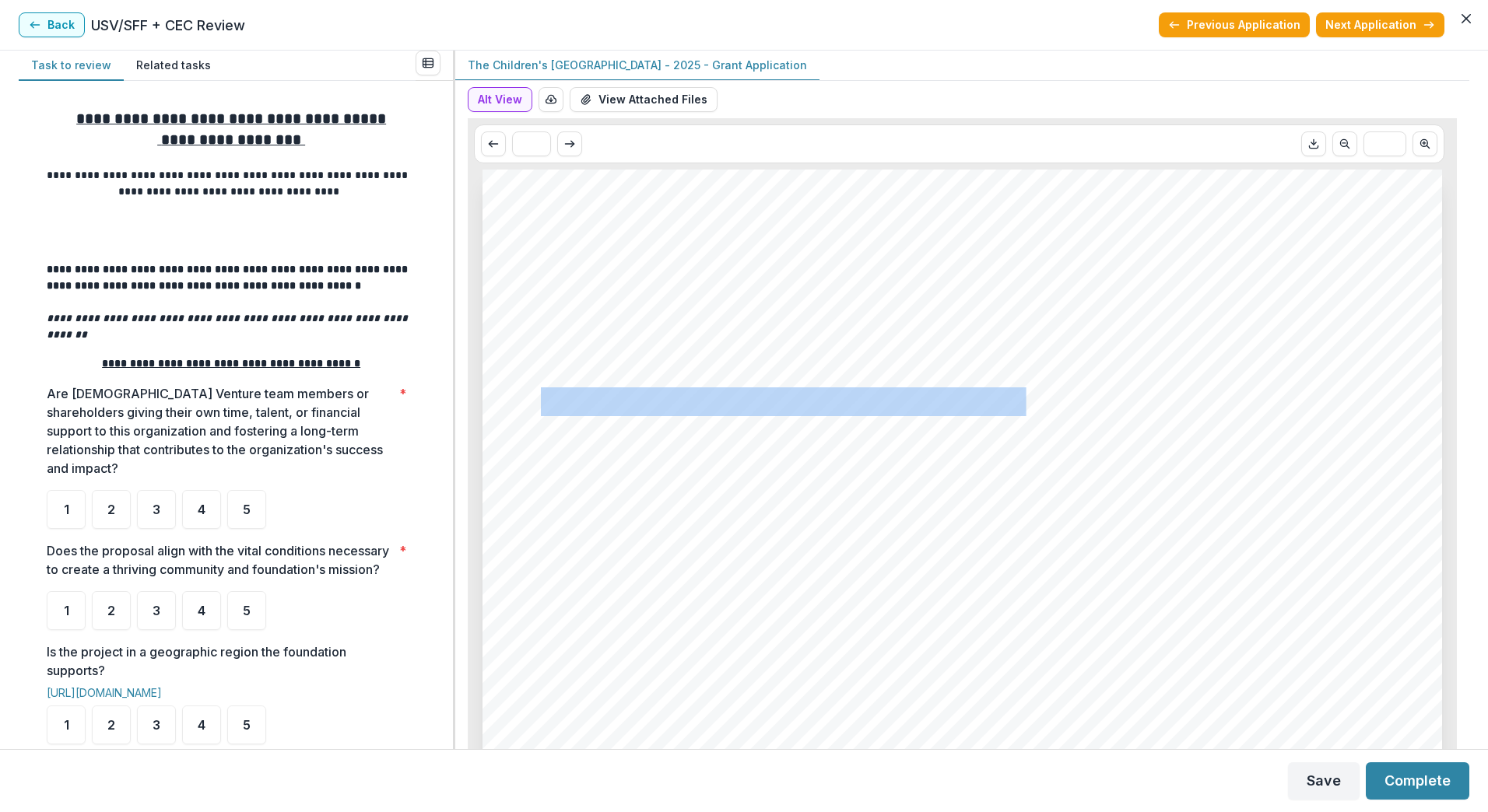
drag, startPoint x: 541, startPoint y: 399, endPoint x: 996, endPoint y: 399, distance: 455.0
click at [996, 399] on span "The Children's [GEOGRAPHIC_DATA] - 2025 - Grant Application" at bounding box center [934, 401] width 786 height 26
drag, startPoint x: 996, startPoint y: 399, endPoint x: 961, endPoint y: 396, distance: 35.1
copy span "The Children's [GEOGRAPHIC_DATA]"
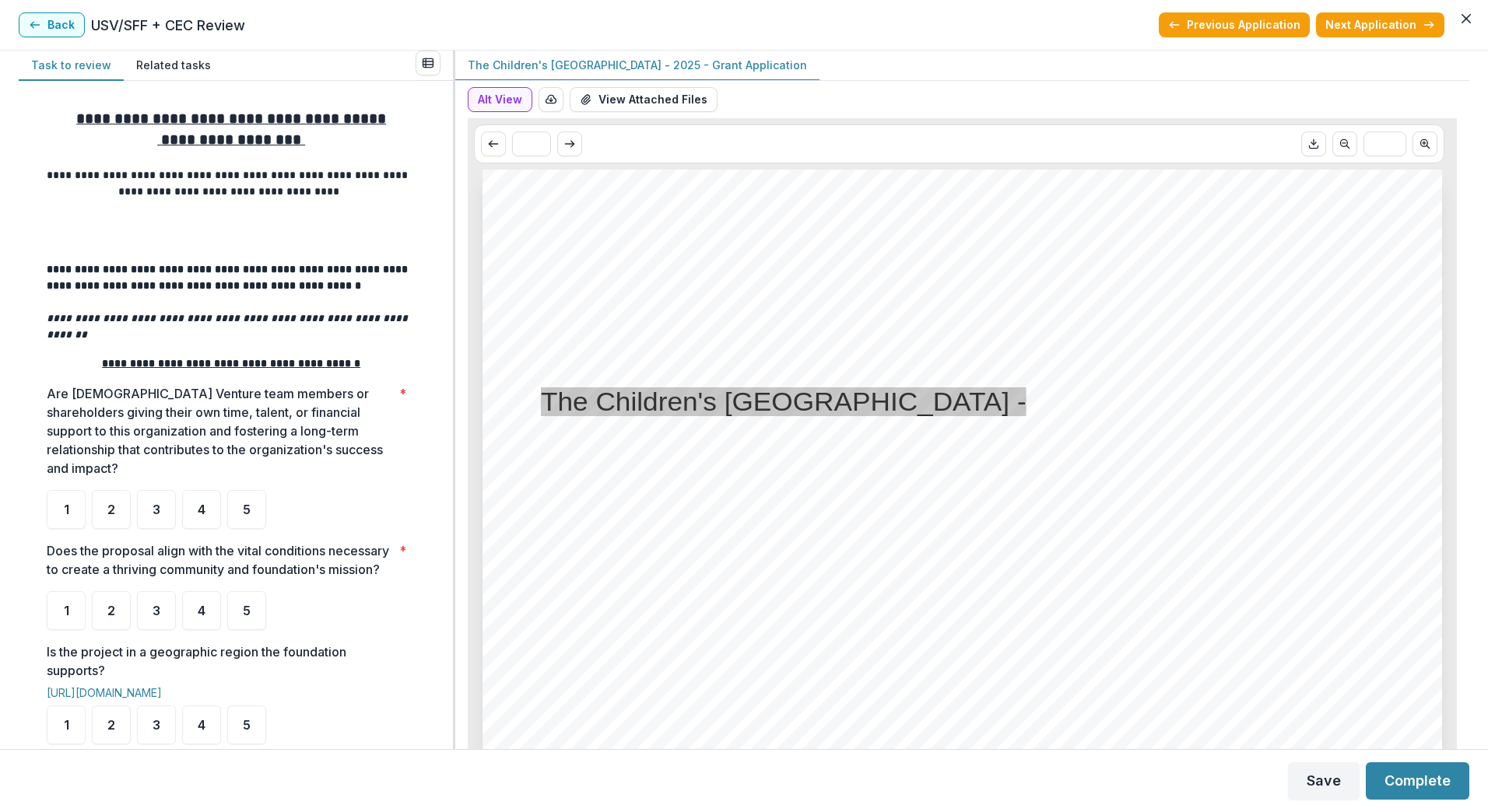
scroll to position [414, 0]
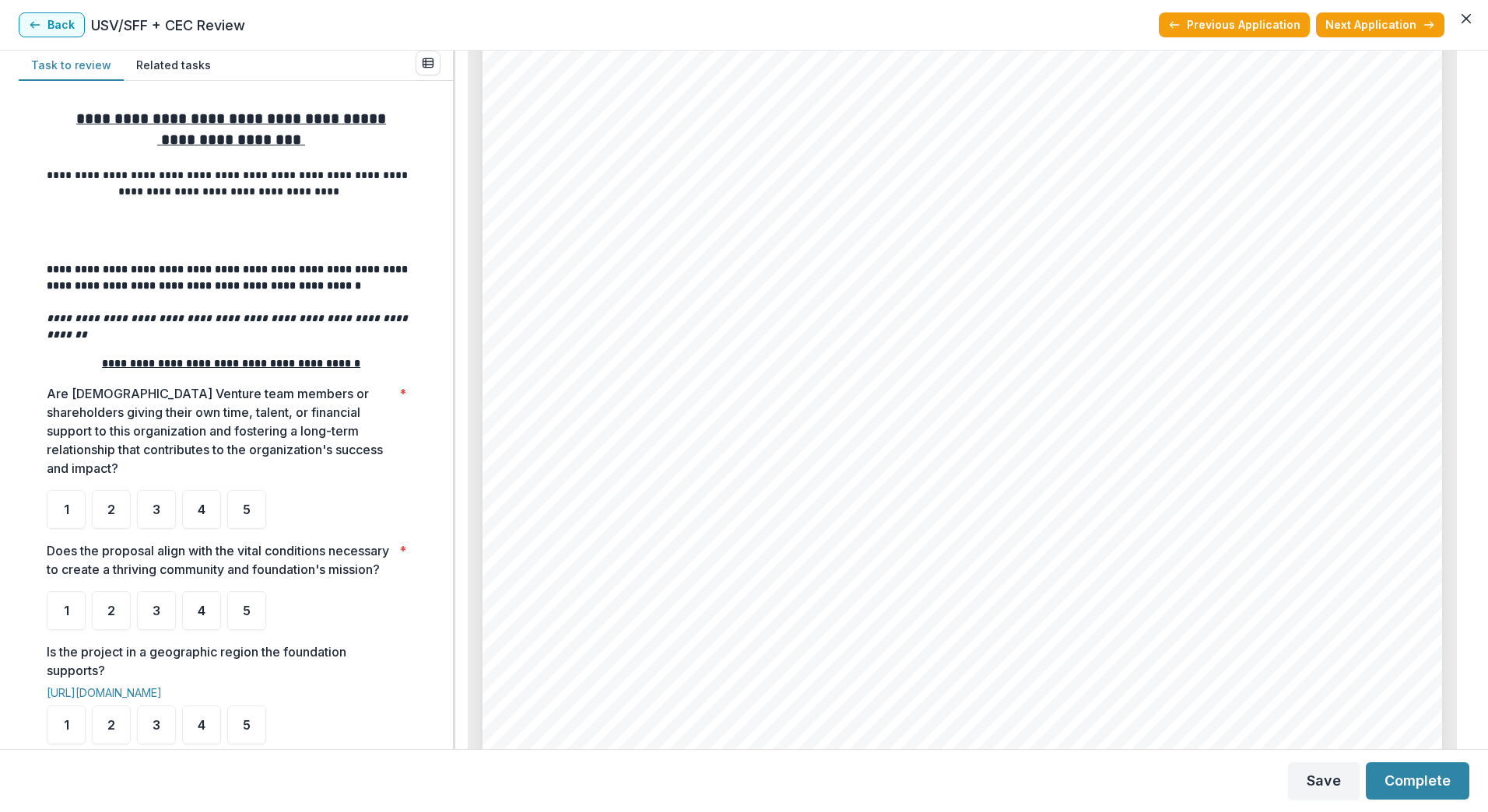
click at [885, 467] on div "The [GEOGRAPHIC_DATA] [GEOGRAPHIC_DATA] - 2025 - Grant Application Nonprofit DB…" at bounding box center [962, 434] width 959 height 1357
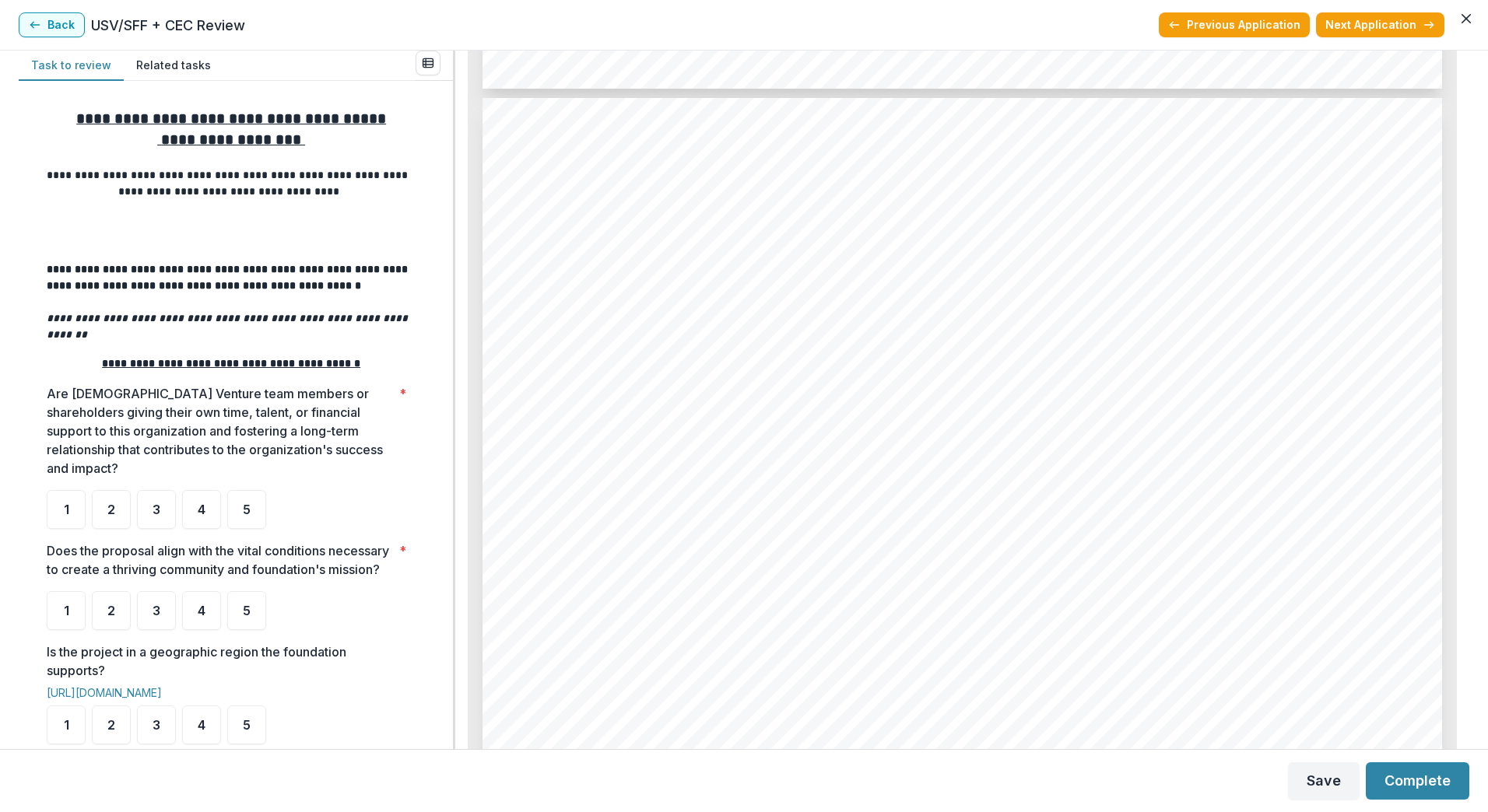
scroll to position [9854, 0]
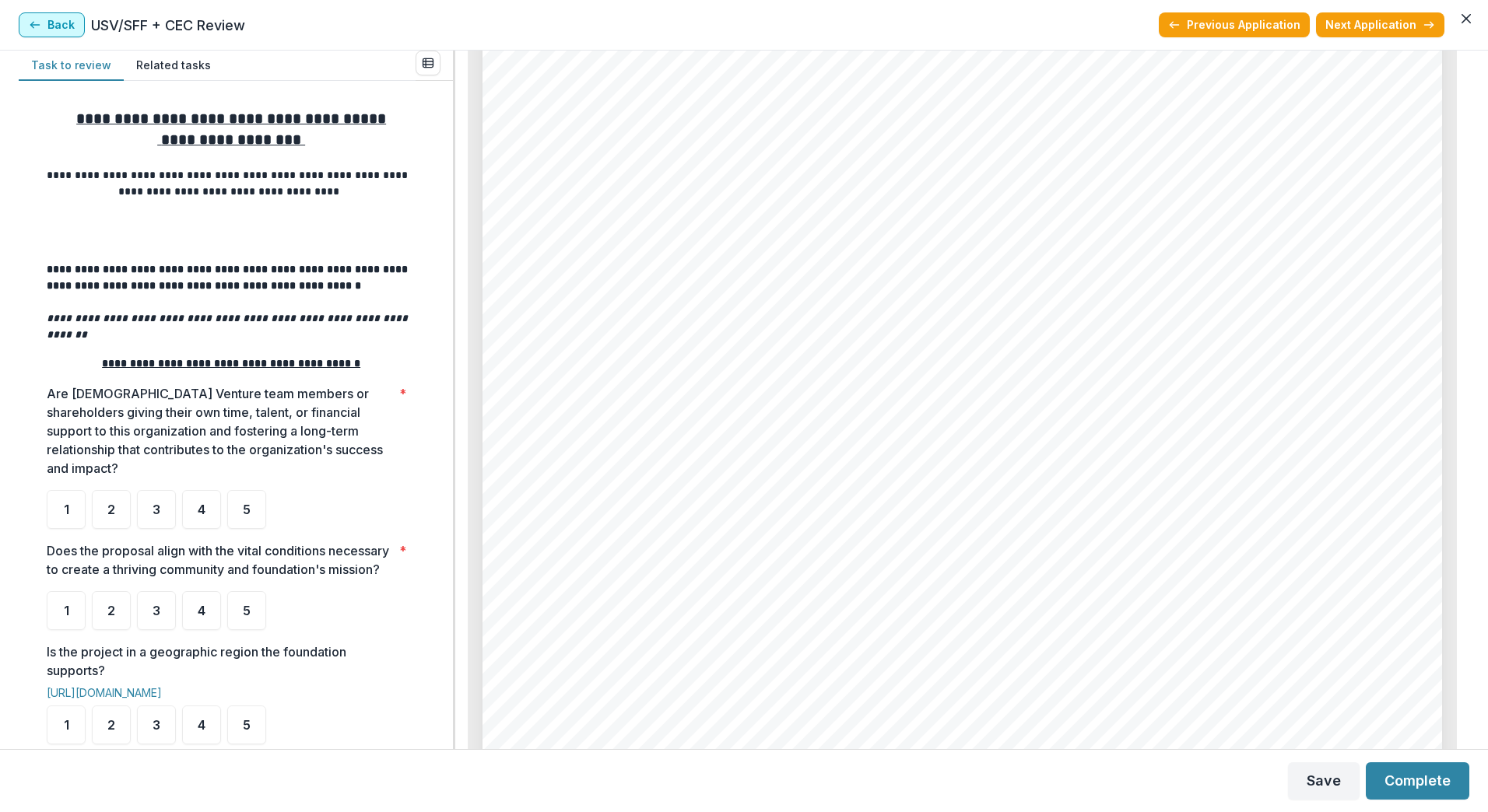
click at [59, 28] on button "Back" at bounding box center [52, 25] width 66 height 25
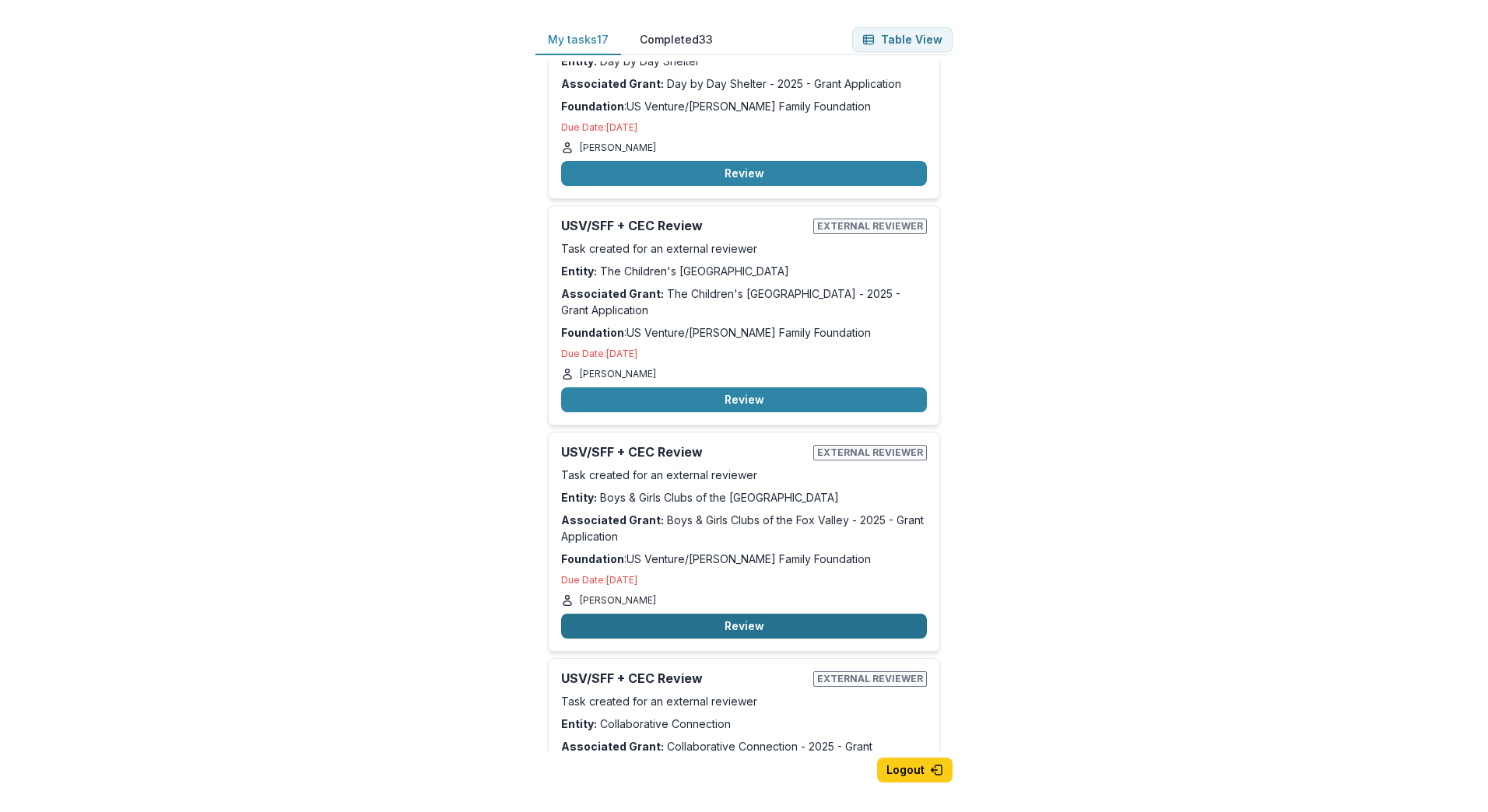
click at [761, 619] on button "Review" at bounding box center [743, 626] width 366 height 25
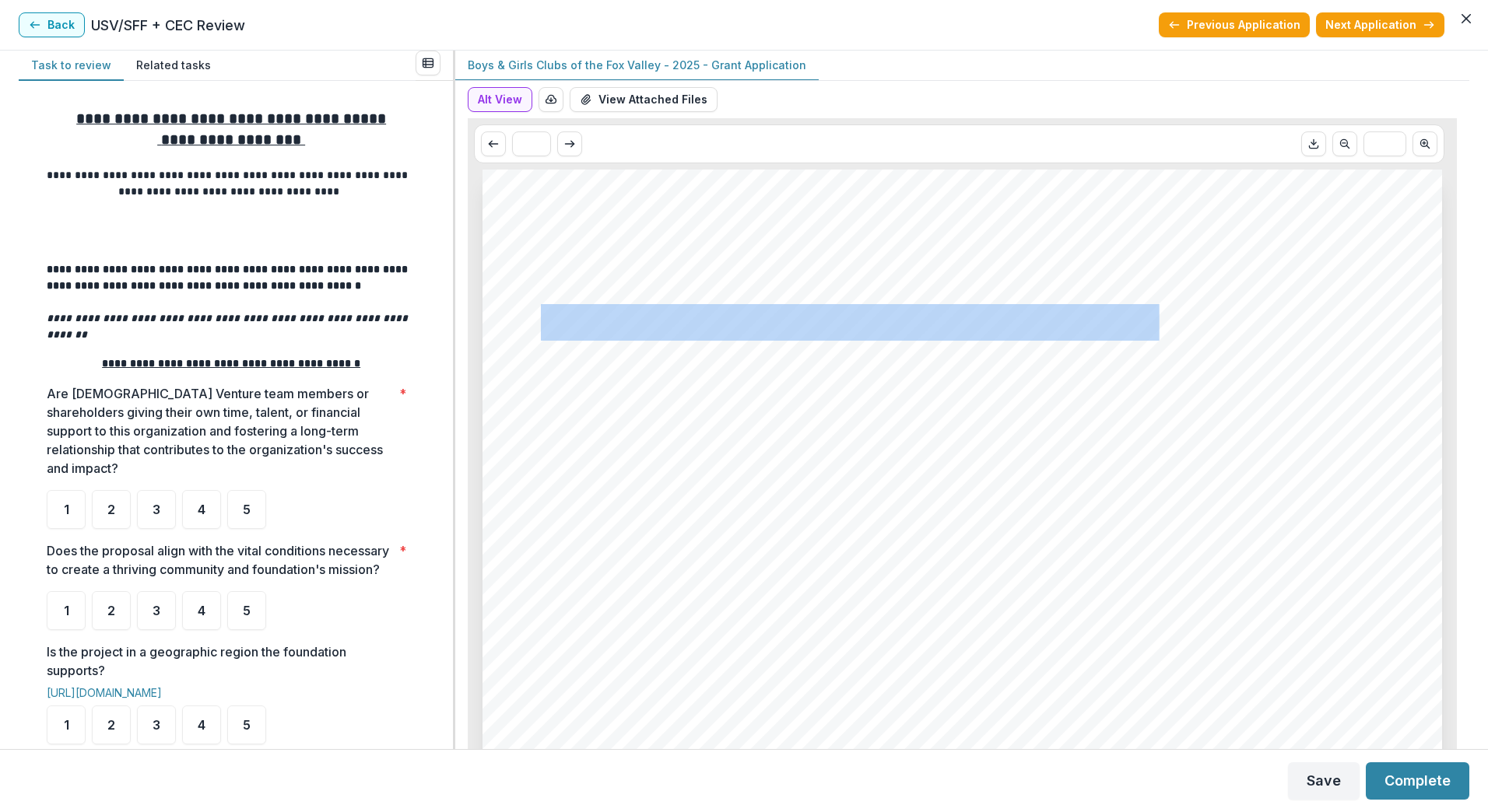
drag, startPoint x: 540, startPoint y: 323, endPoint x: 1091, endPoint y: 317, distance: 551.0
click at [1091, 317] on span "Boys & Girls Clubs of the [GEOGRAPHIC_DATA]" at bounding box center [921, 322] width 761 height 32
drag, startPoint x: 1091, startPoint y: 317, endPoint x: 1047, endPoint y: 319, distance: 44.0
copy span "Boys & Girls Clubs of the [GEOGRAPHIC_DATA]"
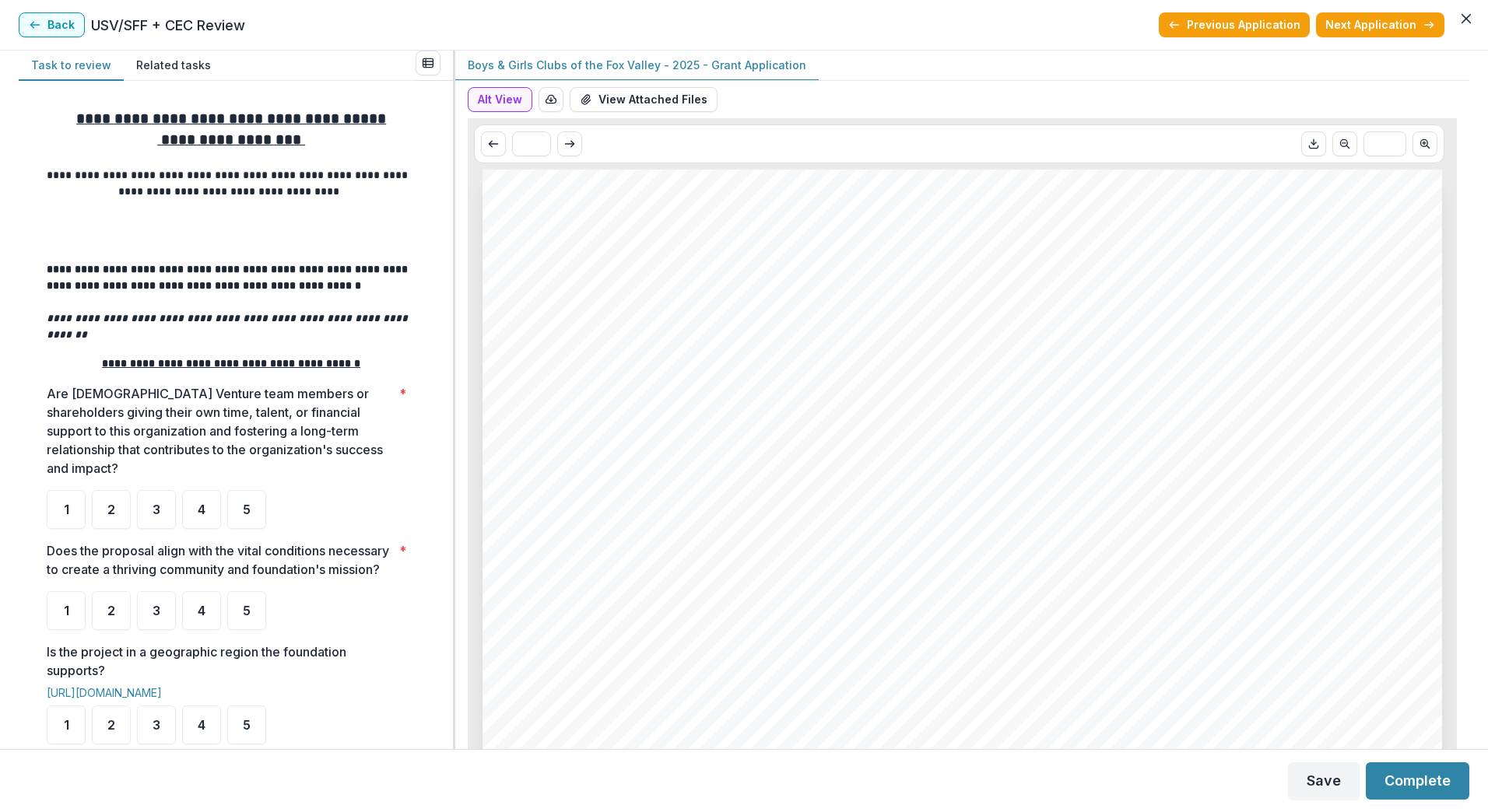
drag, startPoint x: 1144, startPoint y: 554, endPoint x: 1138, endPoint y: 535, distance: 19.9
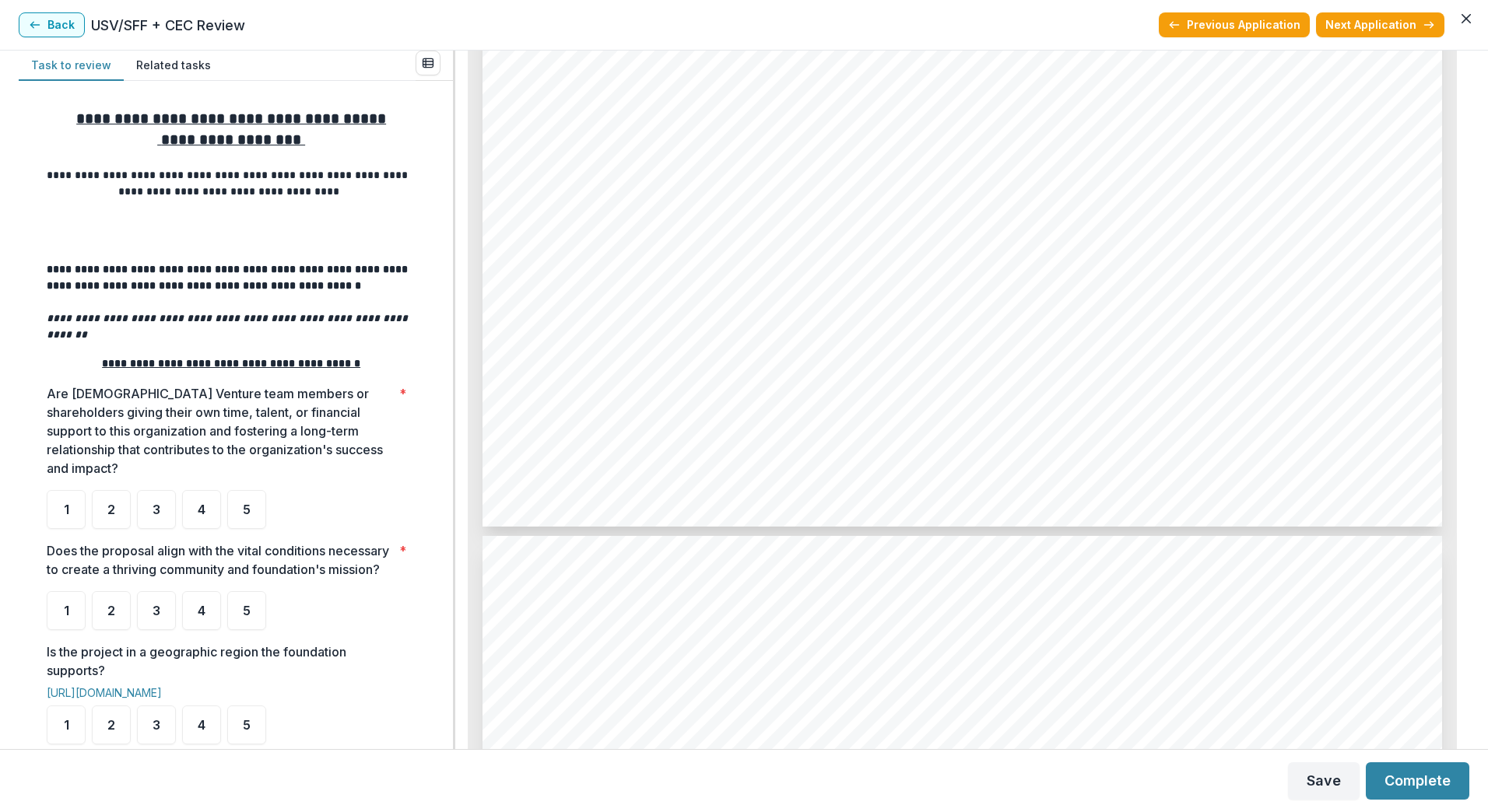
scroll to position [3526, 0]
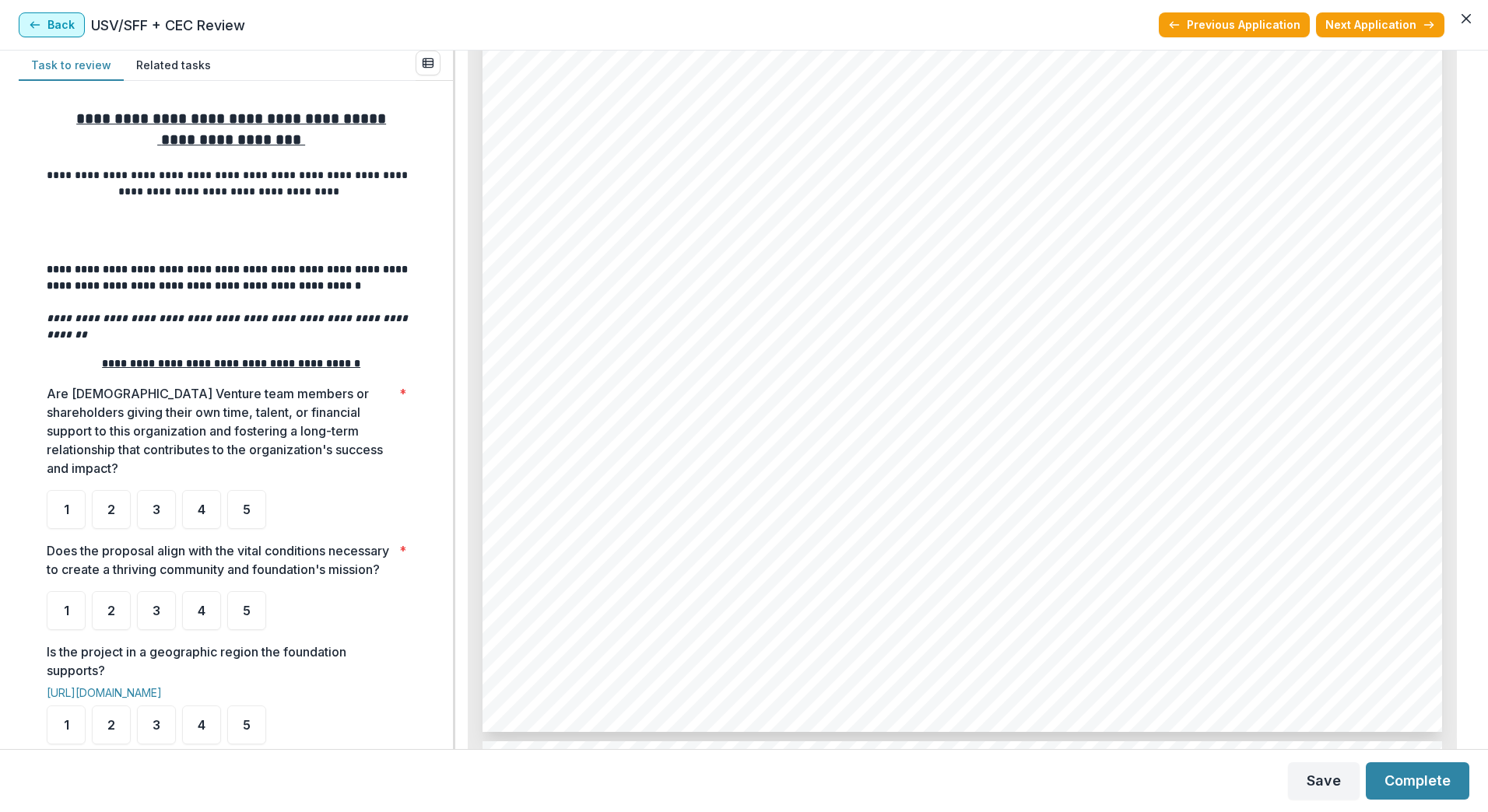
click at [61, 35] on button "Back" at bounding box center [52, 25] width 66 height 25
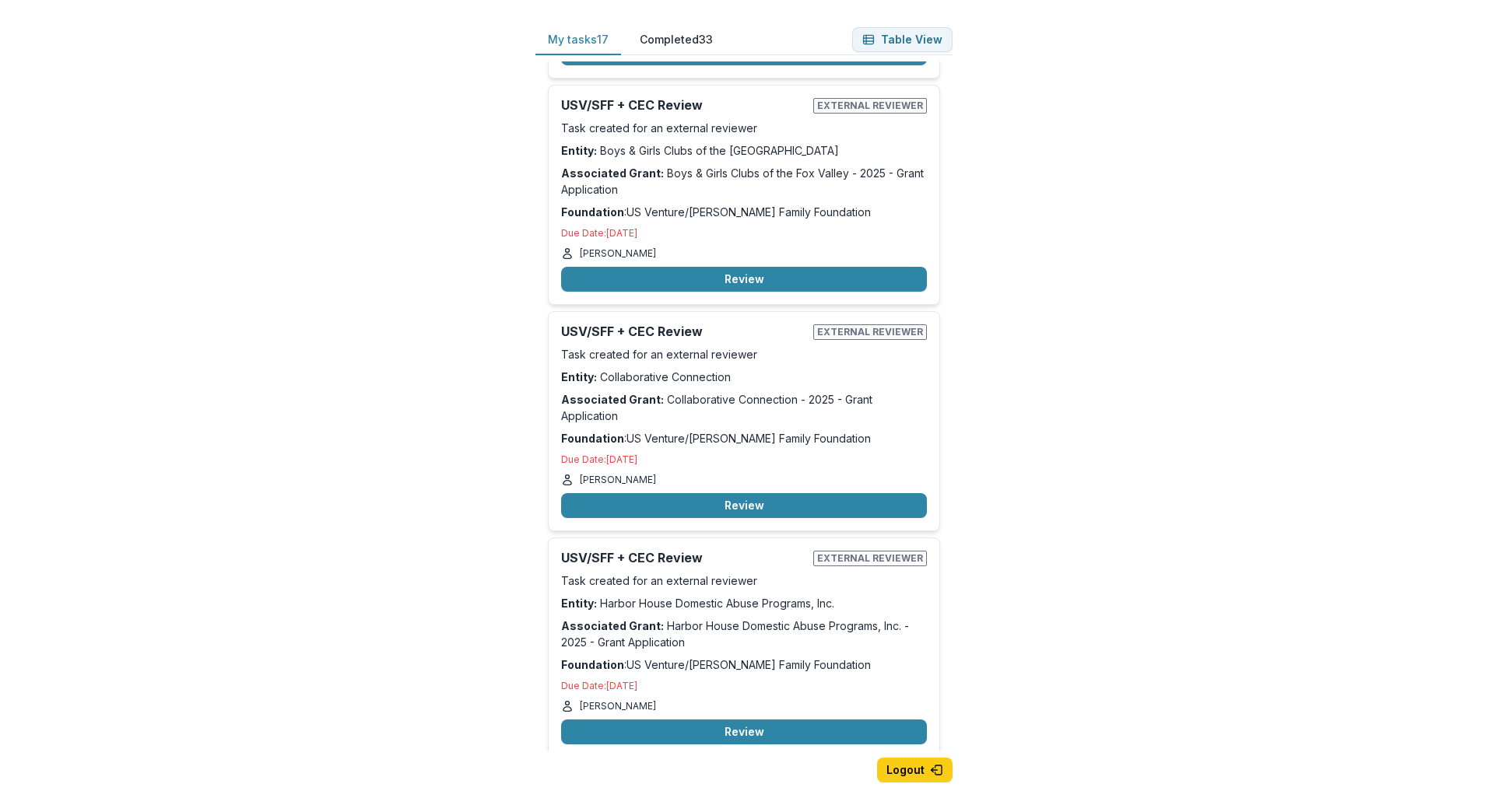
scroll to position [3063, 0]
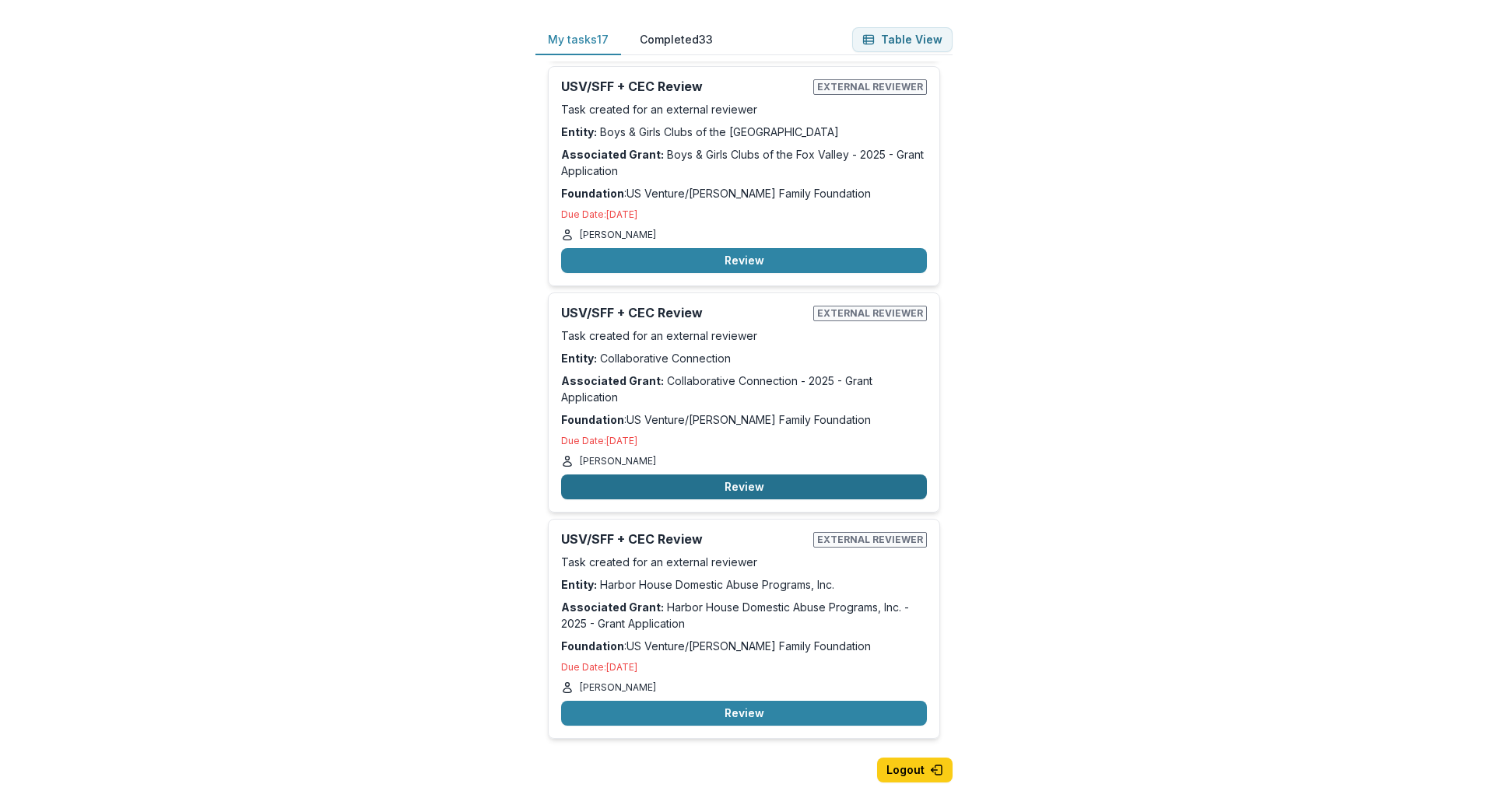
click at [772, 484] on button "Review" at bounding box center [743, 486] width 366 height 25
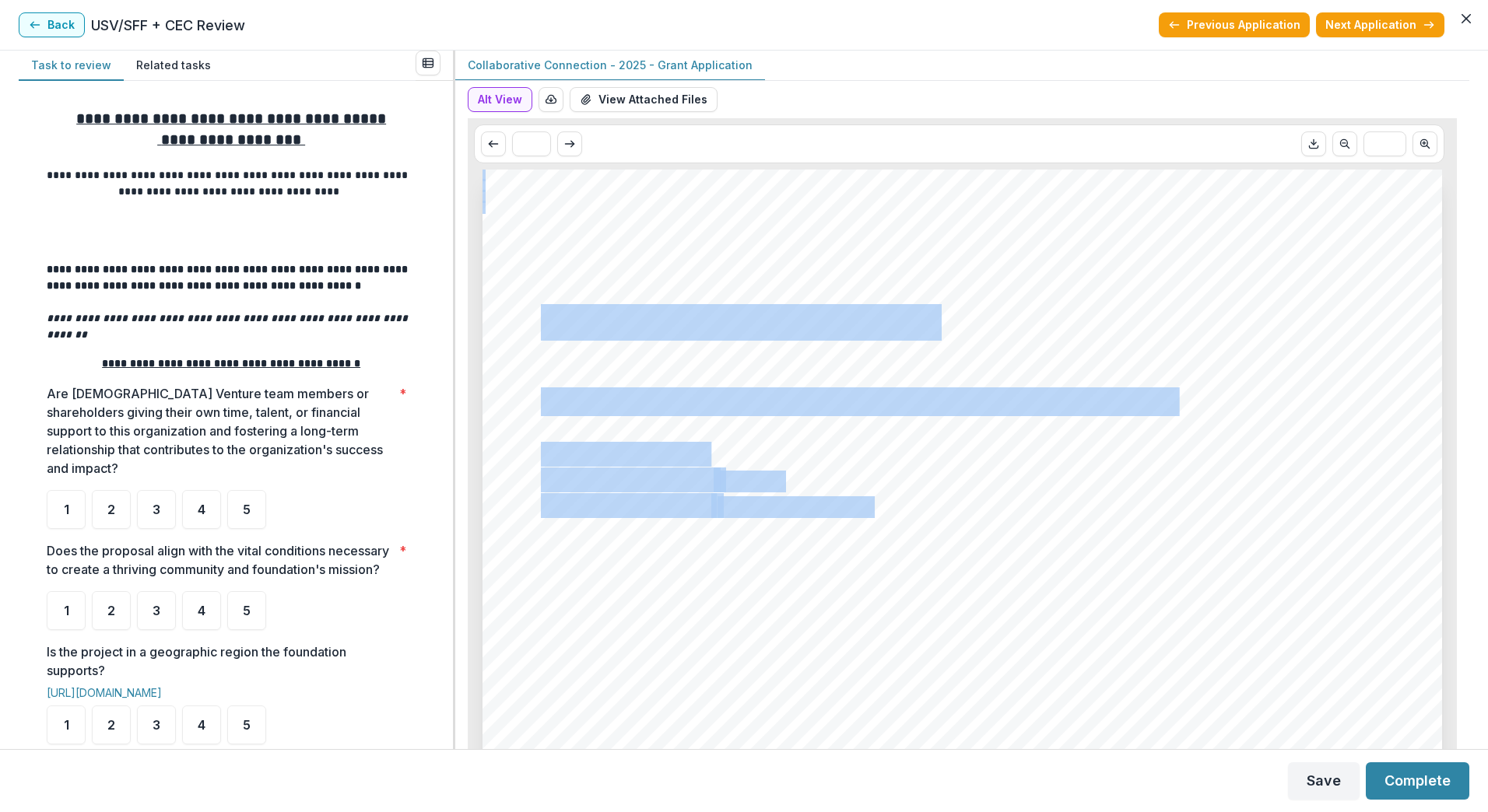
drag, startPoint x: 928, startPoint y: 325, endPoint x: 540, endPoint y: 318, distance: 388.1
drag, startPoint x: 535, startPoint y: 323, endPoint x: 726, endPoint y: 296, distance: 192.9
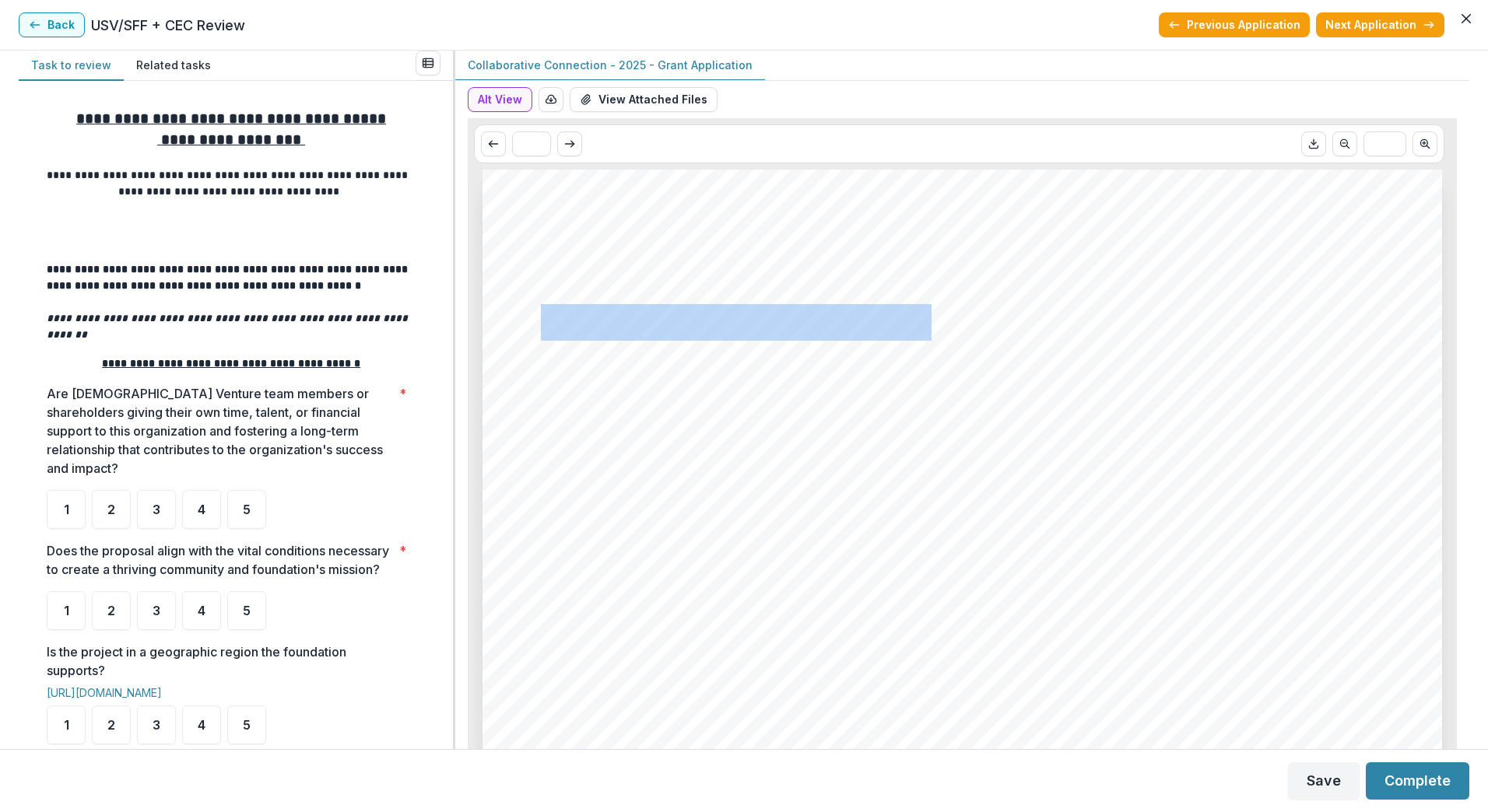
drag, startPoint x: 545, startPoint y: 325, endPoint x: 924, endPoint y: 320, distance: 379.0
click at [924, 320] on span "Collaborative Connection" at bounding box center [736, 322] width 390 height 32
copy span "Collaborative Connection"
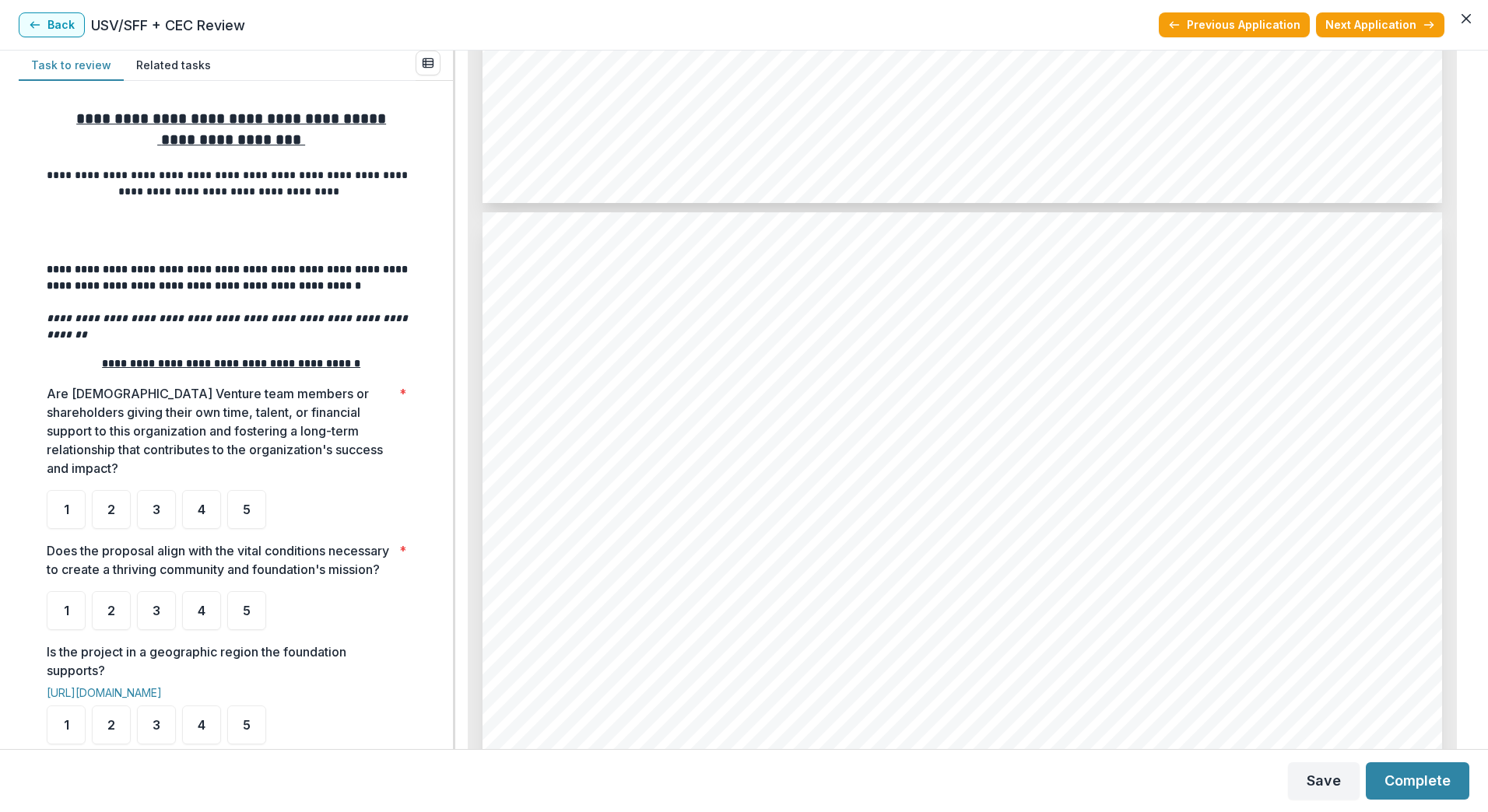
scroll to position [5393, 0]
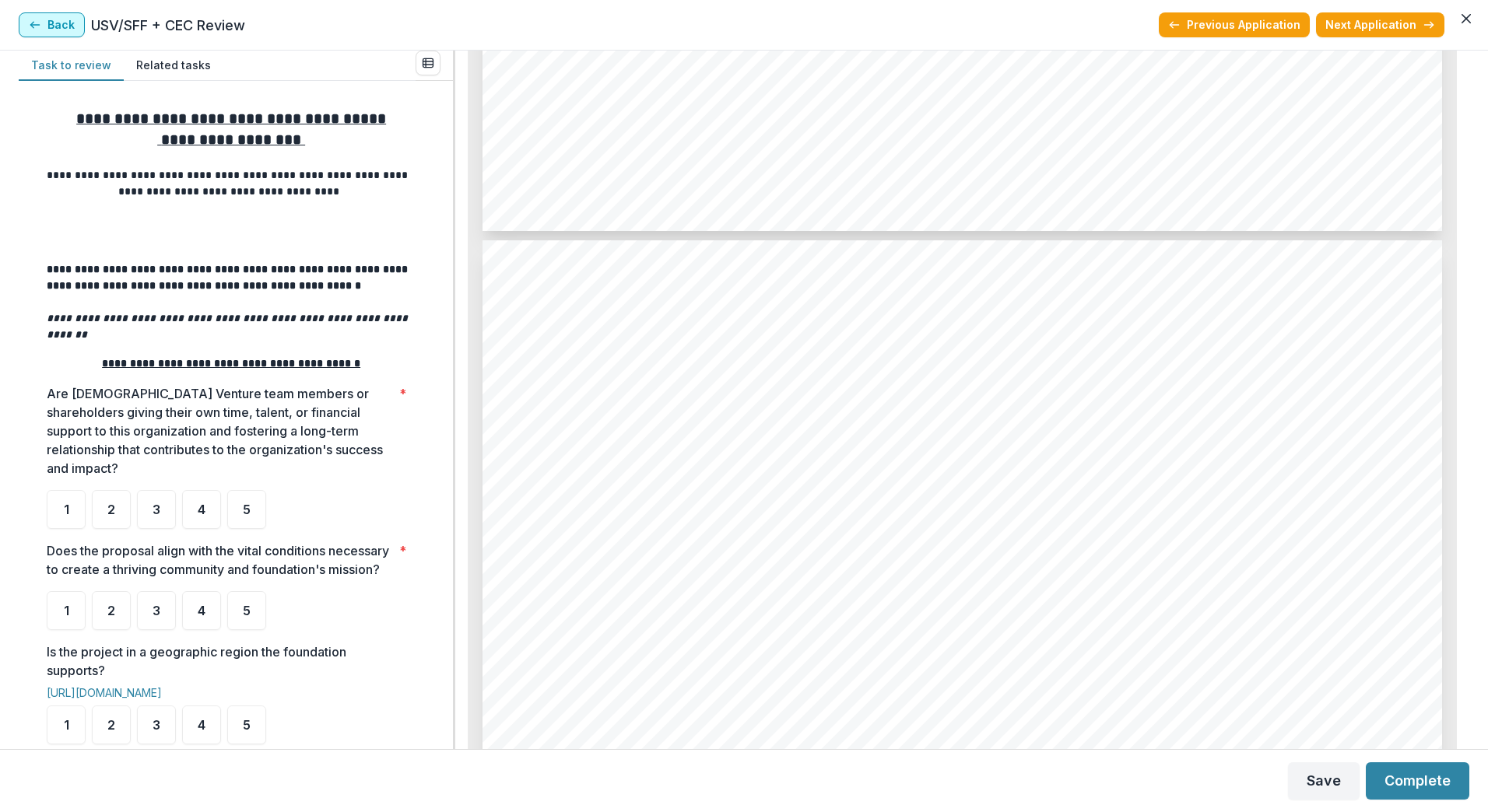
click at [54, 21] on button "Back" at bounding box center [52, 25] width 66 height 25
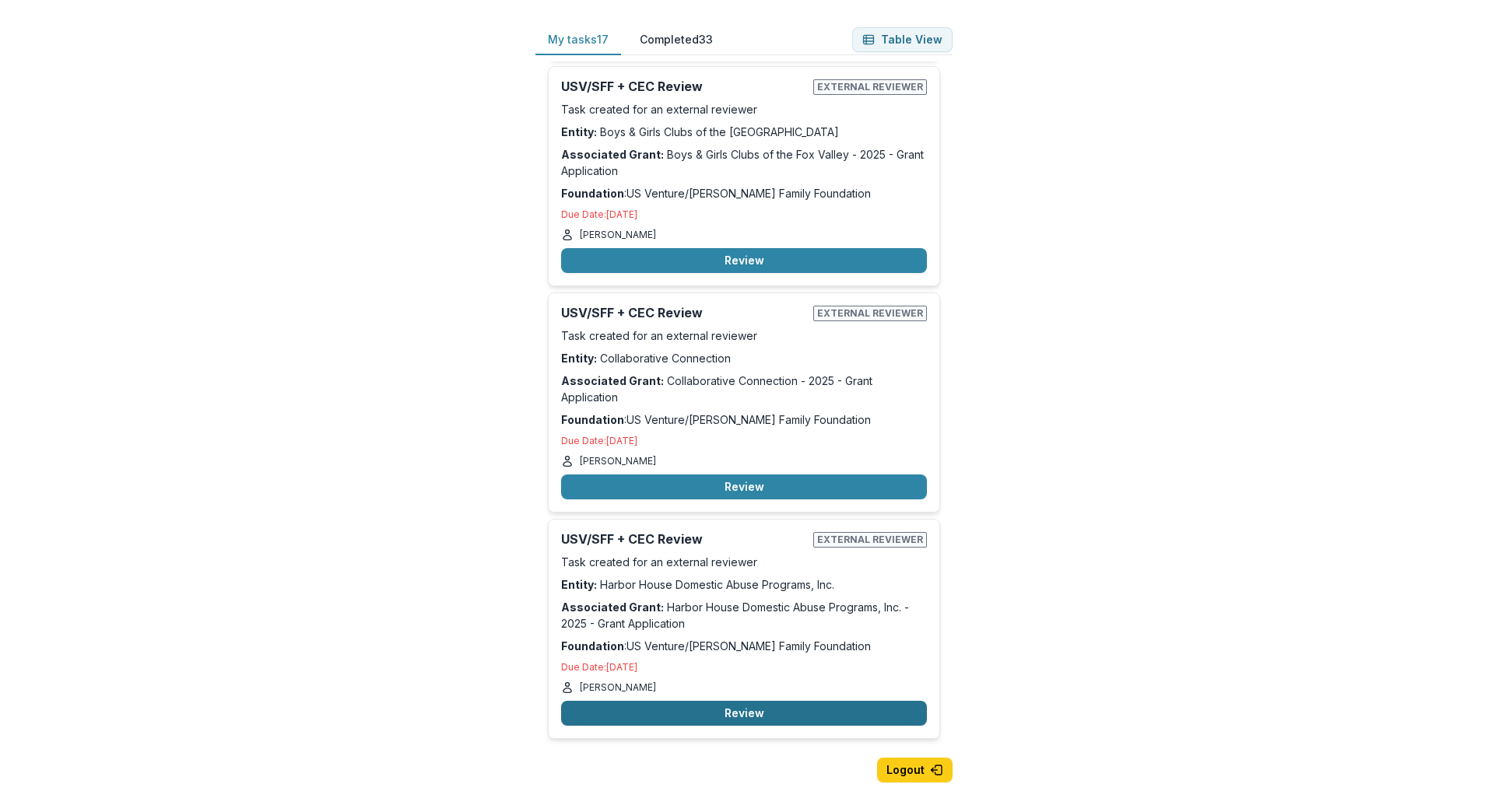
click at [737, 711] on button "Review" at bounding box center [743, 713] width 366 height 25
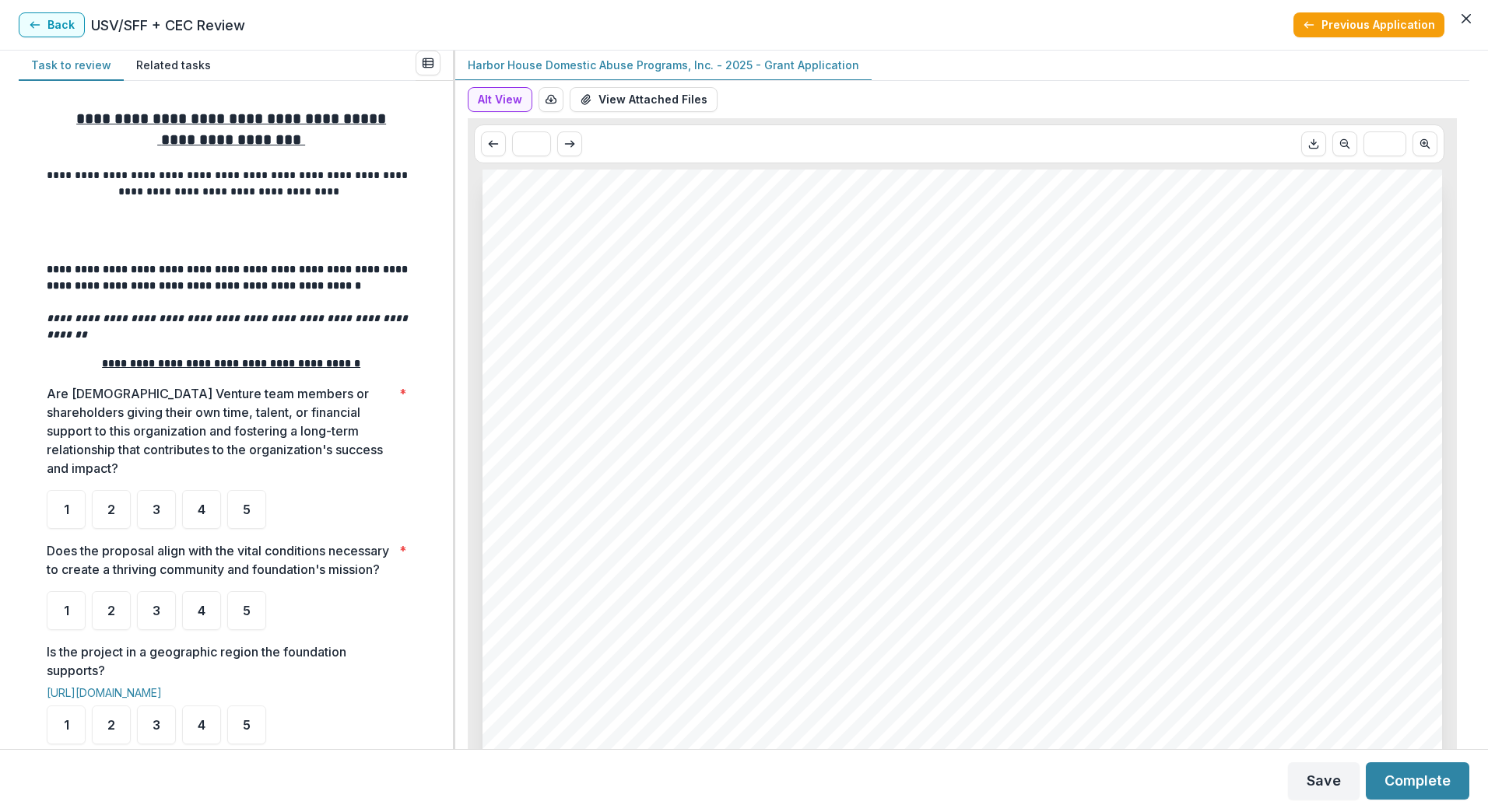
click at [545, 321] on span "Harbor House Domestic Abuse Programs, Inc." at bounding box center [893, 322] width 705 height 32
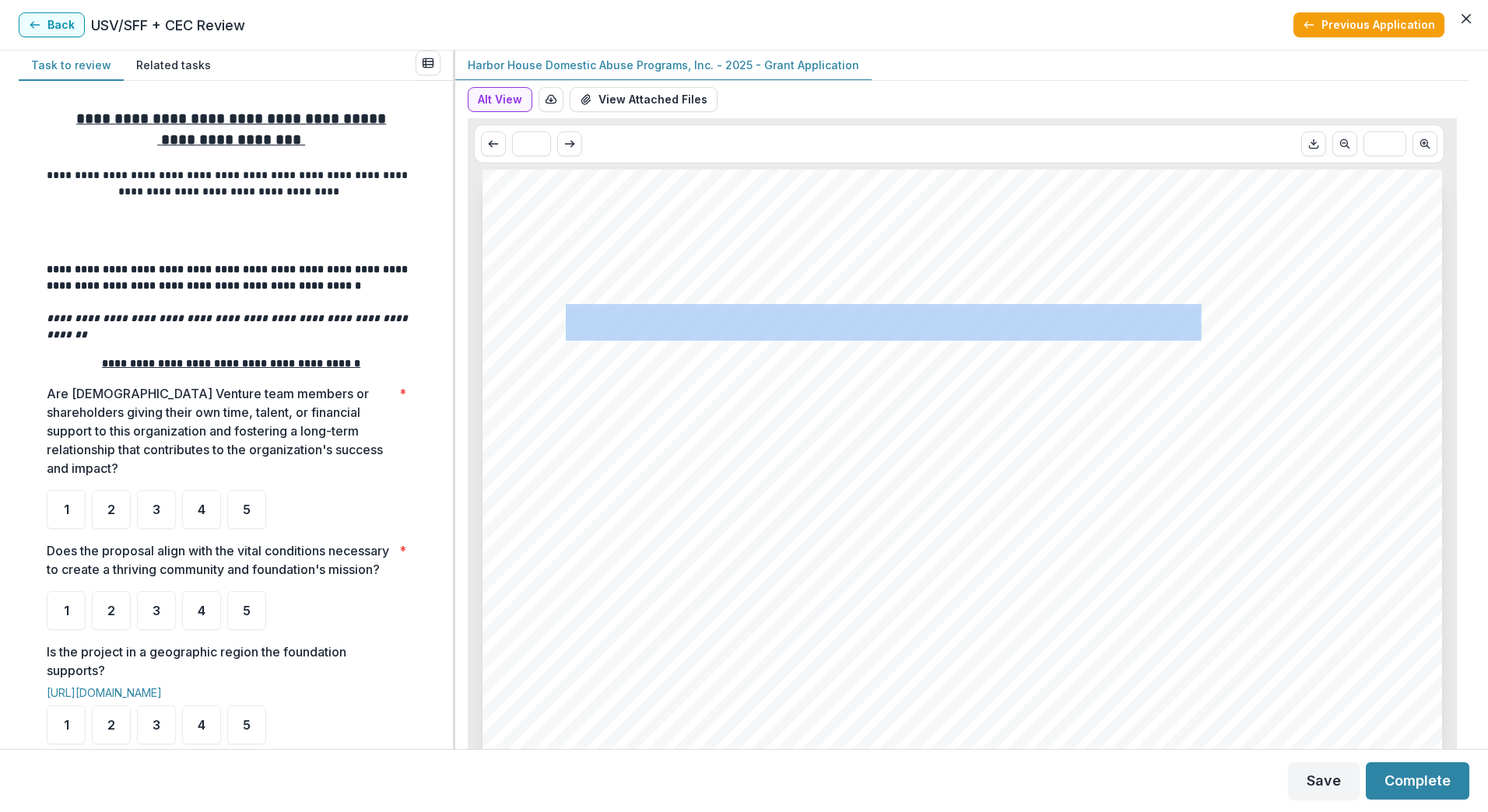
drag, startPoint x: 552, startPoint y: 317, endPoint x: 1194, endPoint y: 316, distance: 642.0
click at [1194, 316] on span "Harbor House Domestic Abuse Programs, Inc." at bounding box center [893, 322] width 705 height 32
drag, startPoint x: 545, startPoint y: 325, endPoint x: 1241, endPoint y: 317, distance: 696.0
click at [1241, 317] on span "Harbor House Domestic Abuse Programs, Inc." at bounding box center [893, 322] width 705 height 32
copy span "Harbor House Domestic Abuse Programs, Inc."
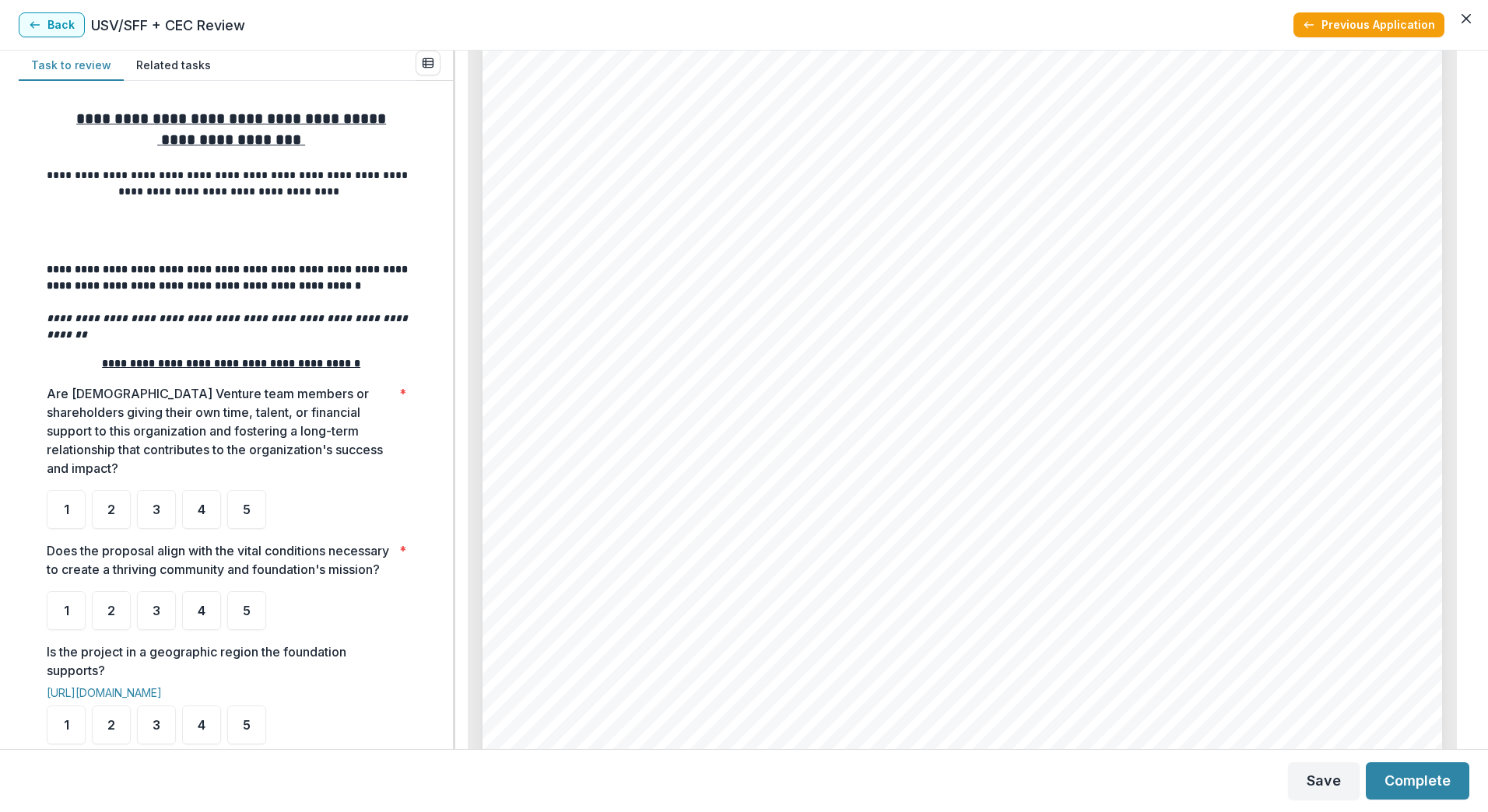
scroll to position [5393, 0]
